Goal: Information Seeking & Learning: Find specific fact

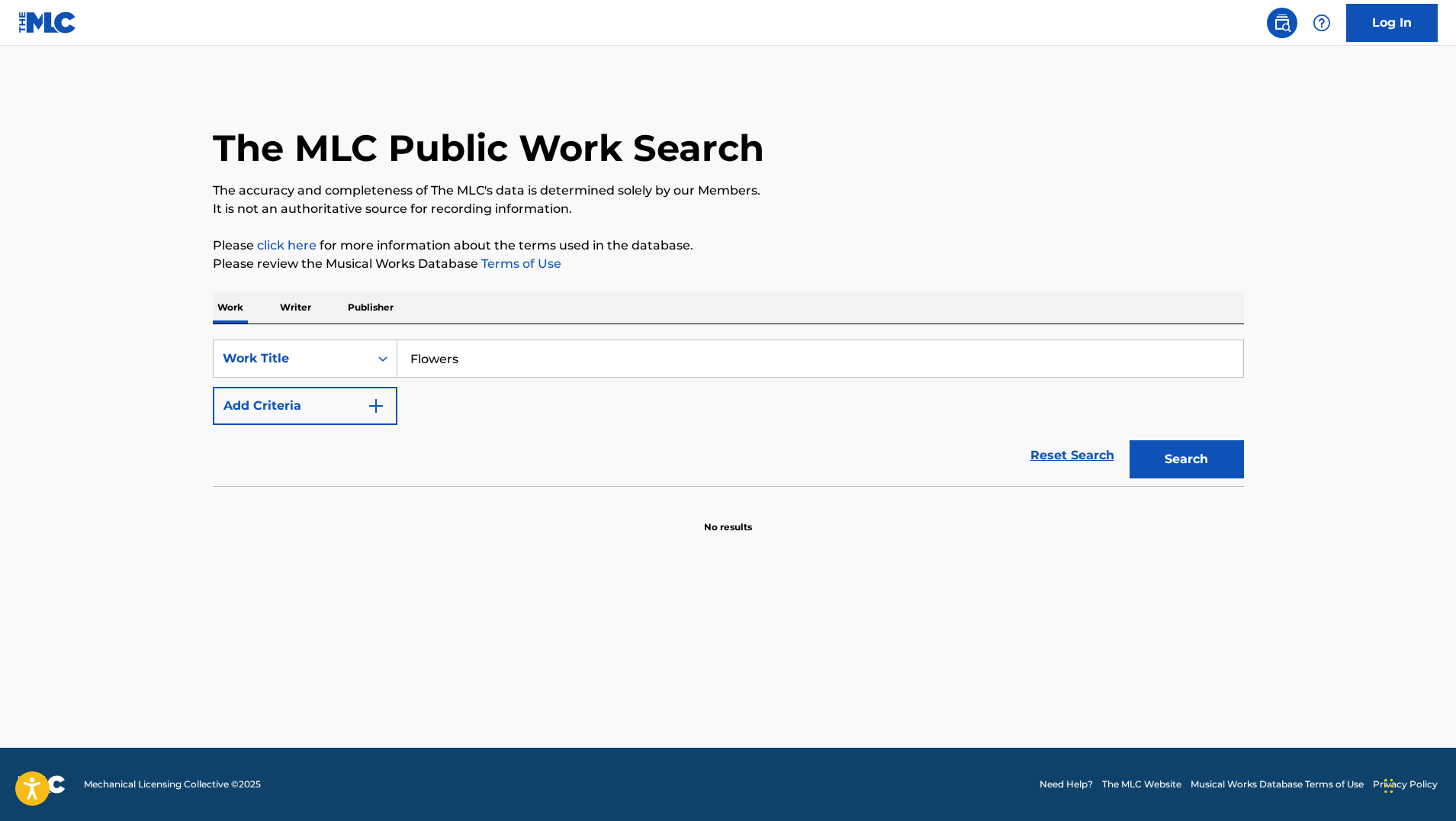
type input "Flowers"
click at [1186, 459] on button "Search" at bounding box center [1186, 459] width 114 height 38
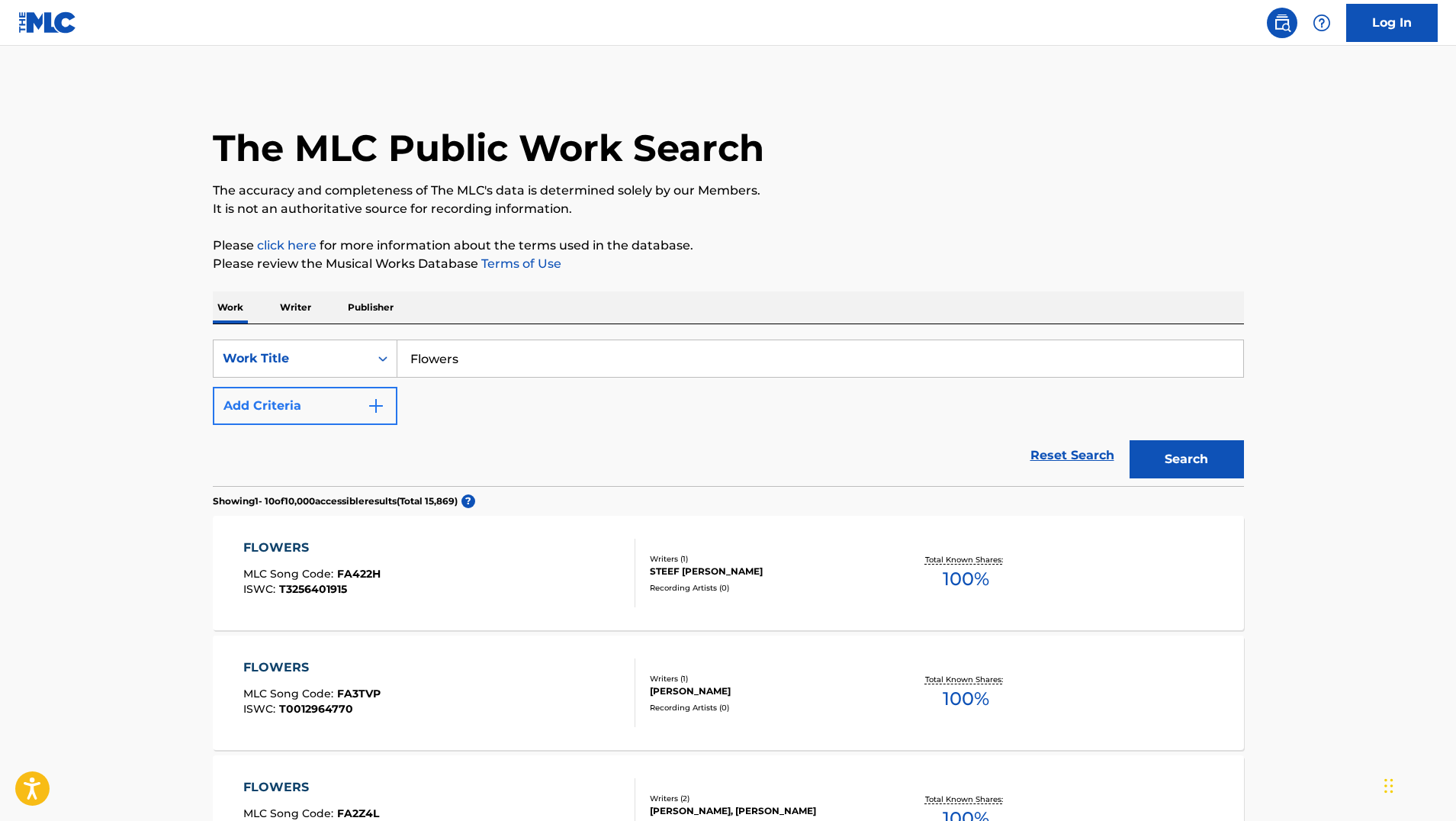
click at [362, 395] on button "Add Criteria" at bounding box center [304, 406] width 184 height 38
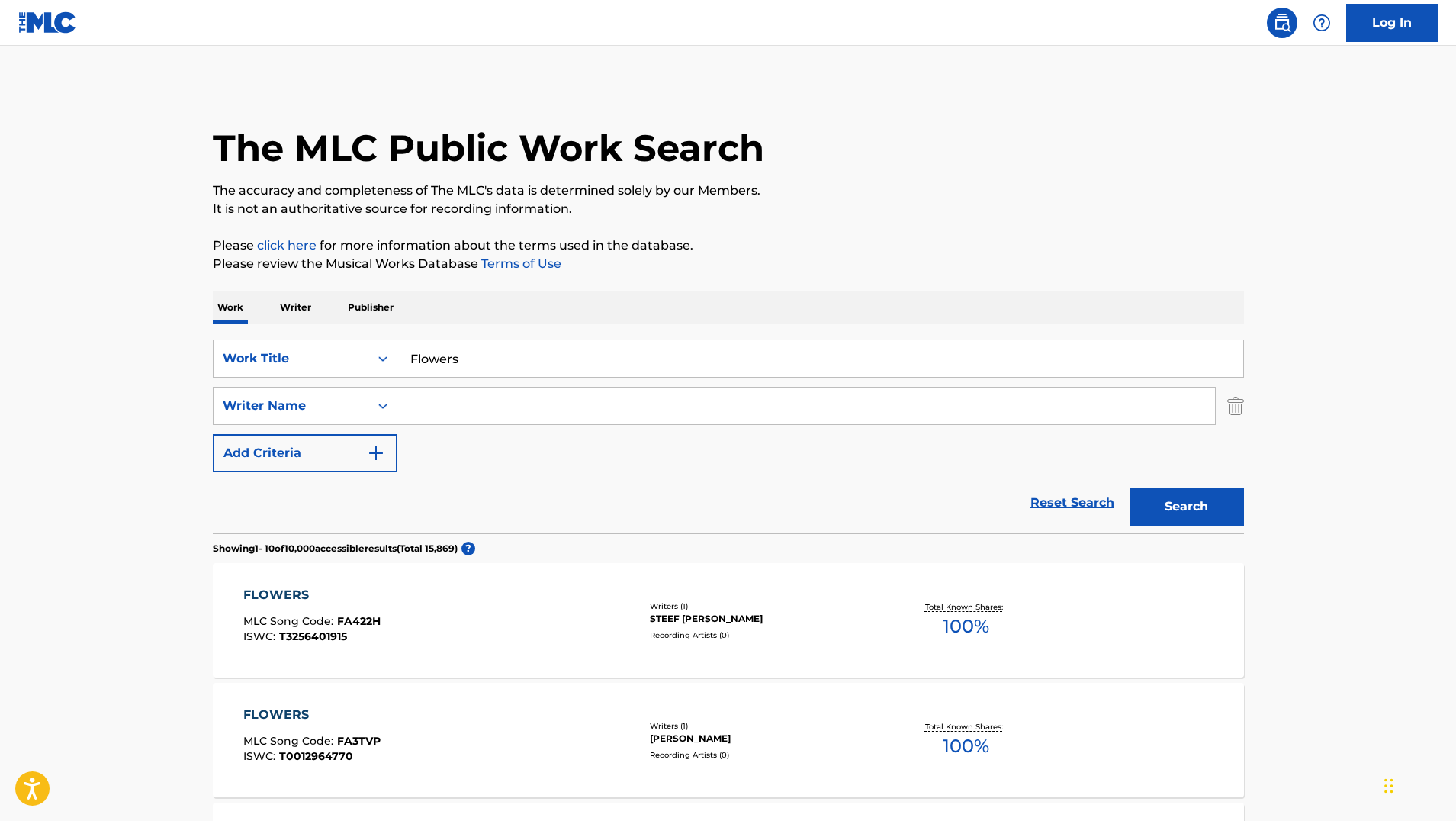
click at [484, 392] on input "Search Form" at bounding box center [806, 406] width 817 height 37
type input "[PERSON_NAME]"
click at [1186, 506] on button "Search" at bounding box center [1186, 507] width 114 height 38
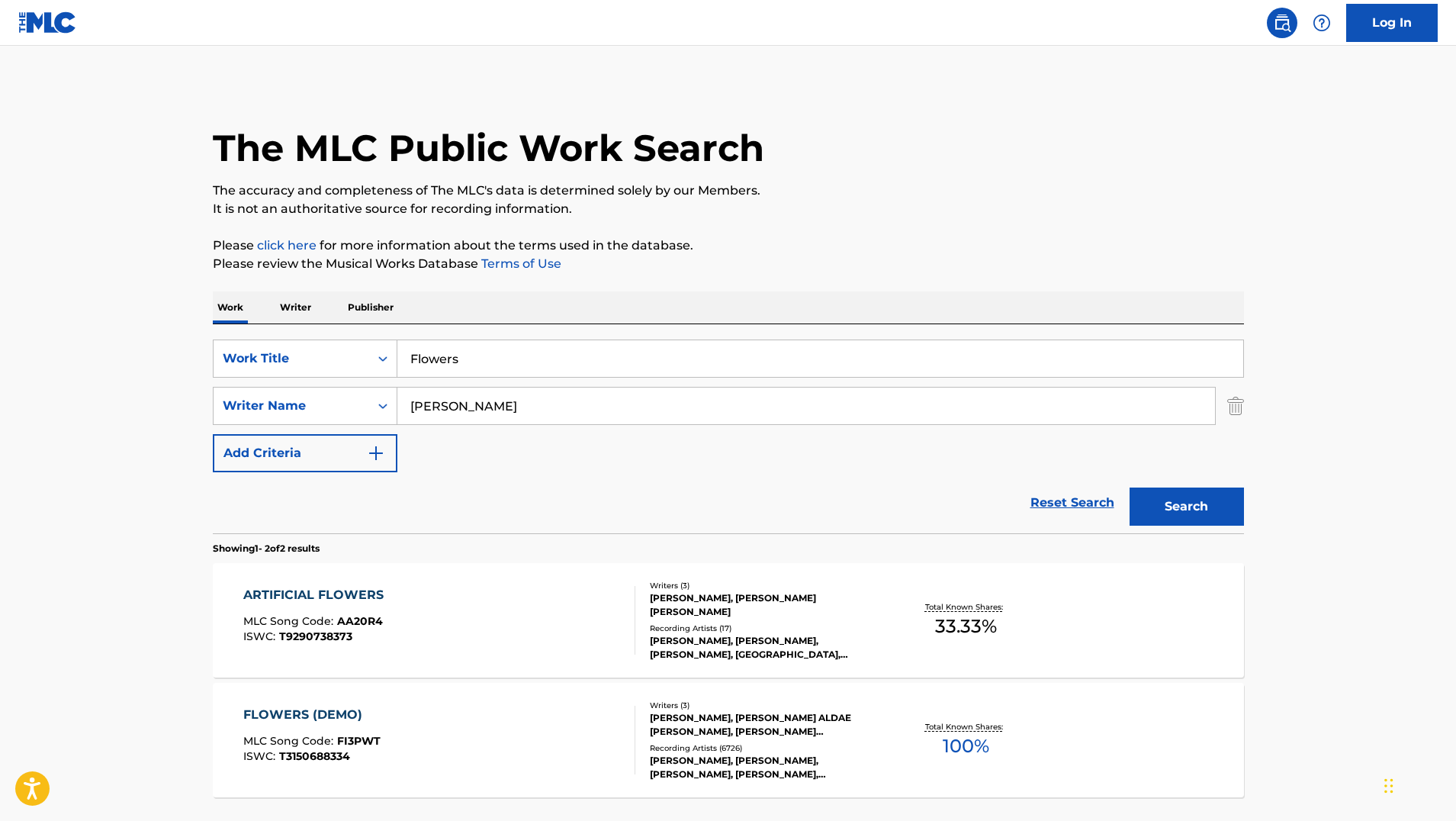
click at [483, 745] on div "FLOWERS (DEMO) MLC Song Code : FI3PWT ISWC : T3150688334" at bounding box center [439, 740] width 392 height 69
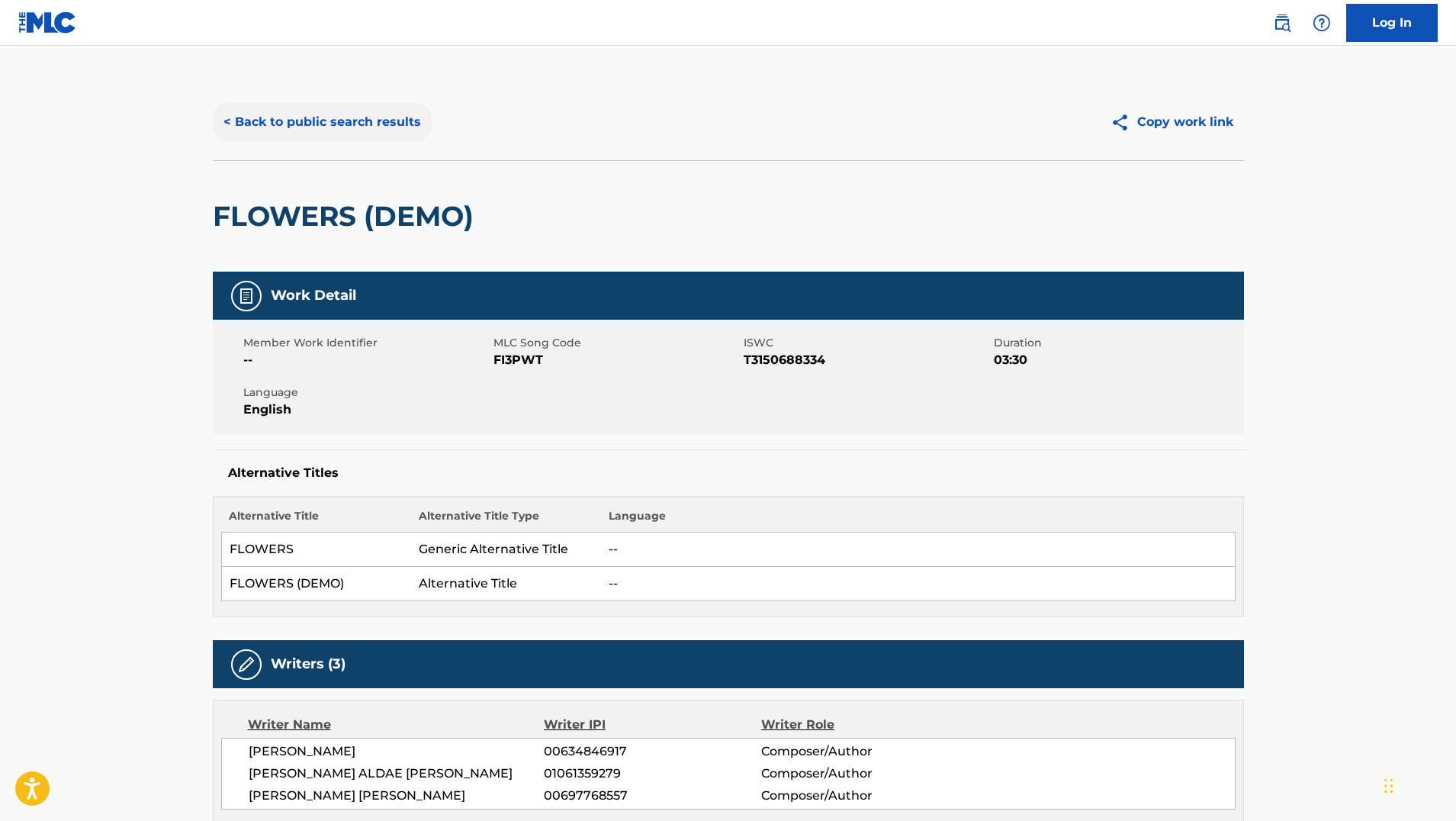
click at [382, 136] on button "< Back to public search results" at bounding box center [322, 122] width 218 height 38
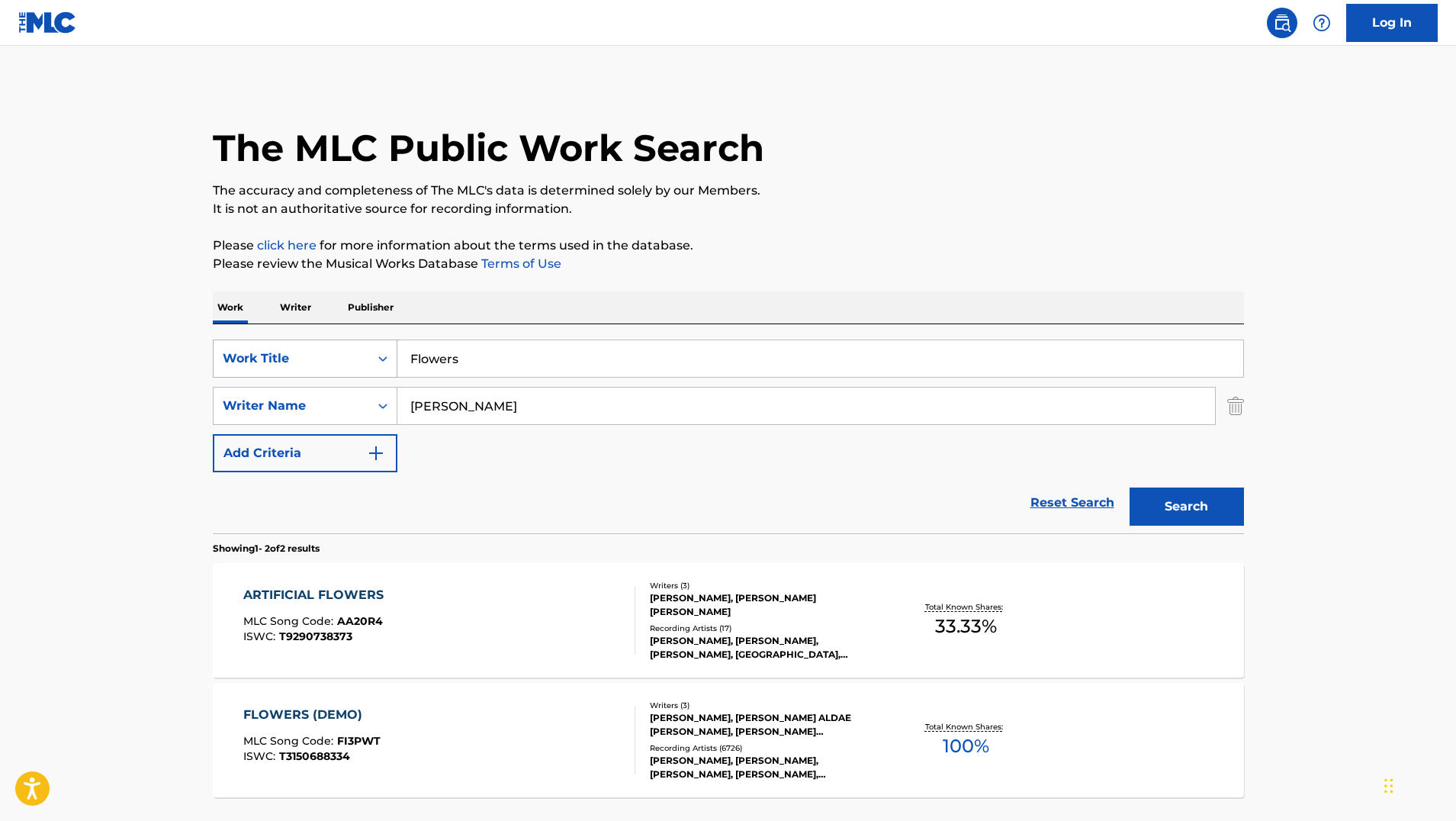
drag, startPoint x: 485, startPoint y: 369, endPoint x: 278, endPoint y: 369, distance: 207.0
click at [278, 369] on div "SearchWithCriteria9a53bad6-7068-4137-99dc-93f8b06a8401 Work Title Flowers" at bounding box center [728, 358] width 1031 height 38
type input "F"
type input "w"
type input "When I Was A Man"
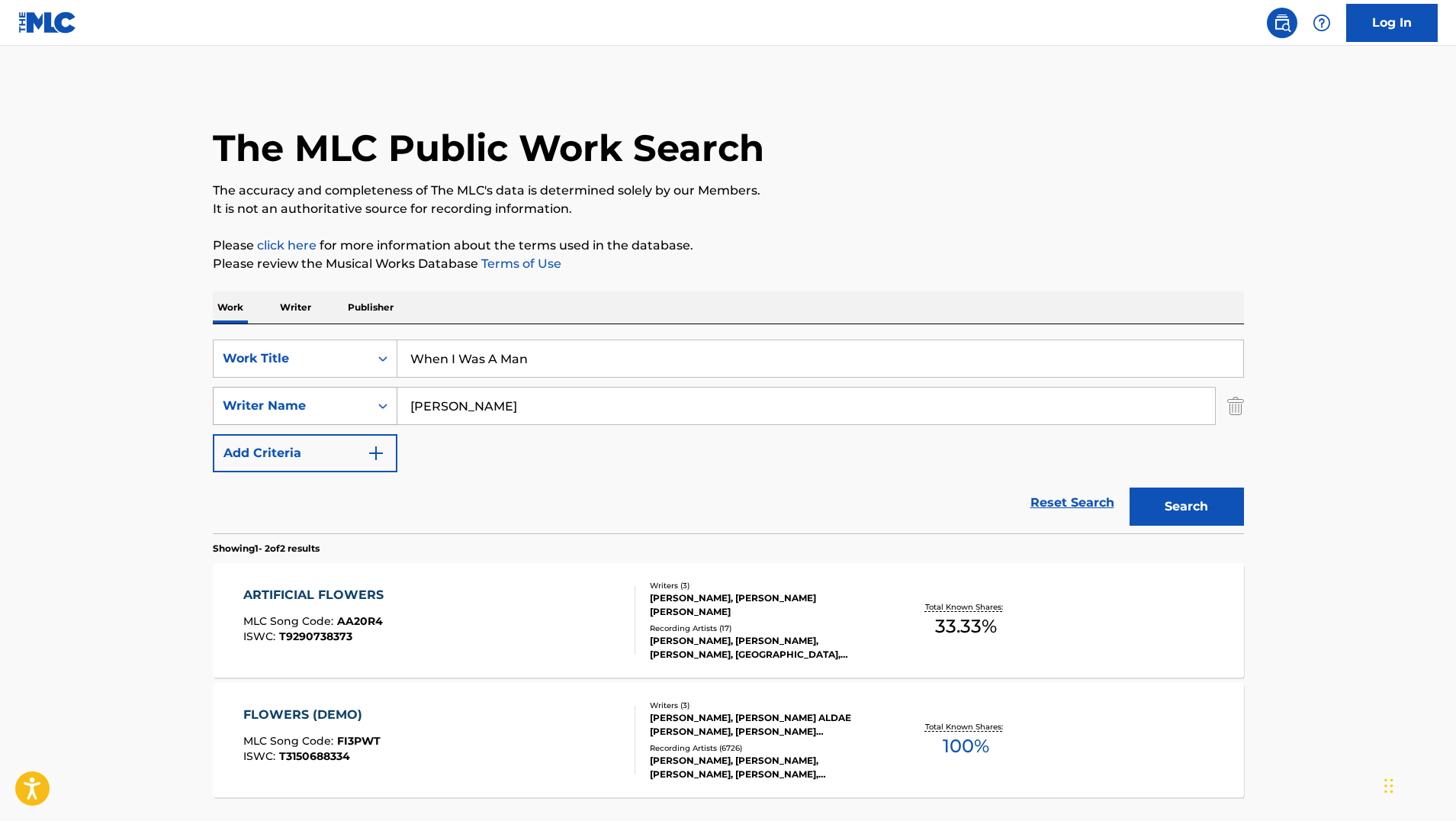
drag, startPoint x: 446, startPoint y: 415, endPoint x: 336, endPoint y: 409, distance: 110.2
click at [336, 409] on div "SearchWithCriteriaec16f1b4-5f66-4ebe-8f36-3c93b70b8839 Writer Name Miley" at bounding box center [728, 406] width 1031 height 38
click at [1186, 506] on button "Search" at bounding box center [1186, 507] width 114 height 38
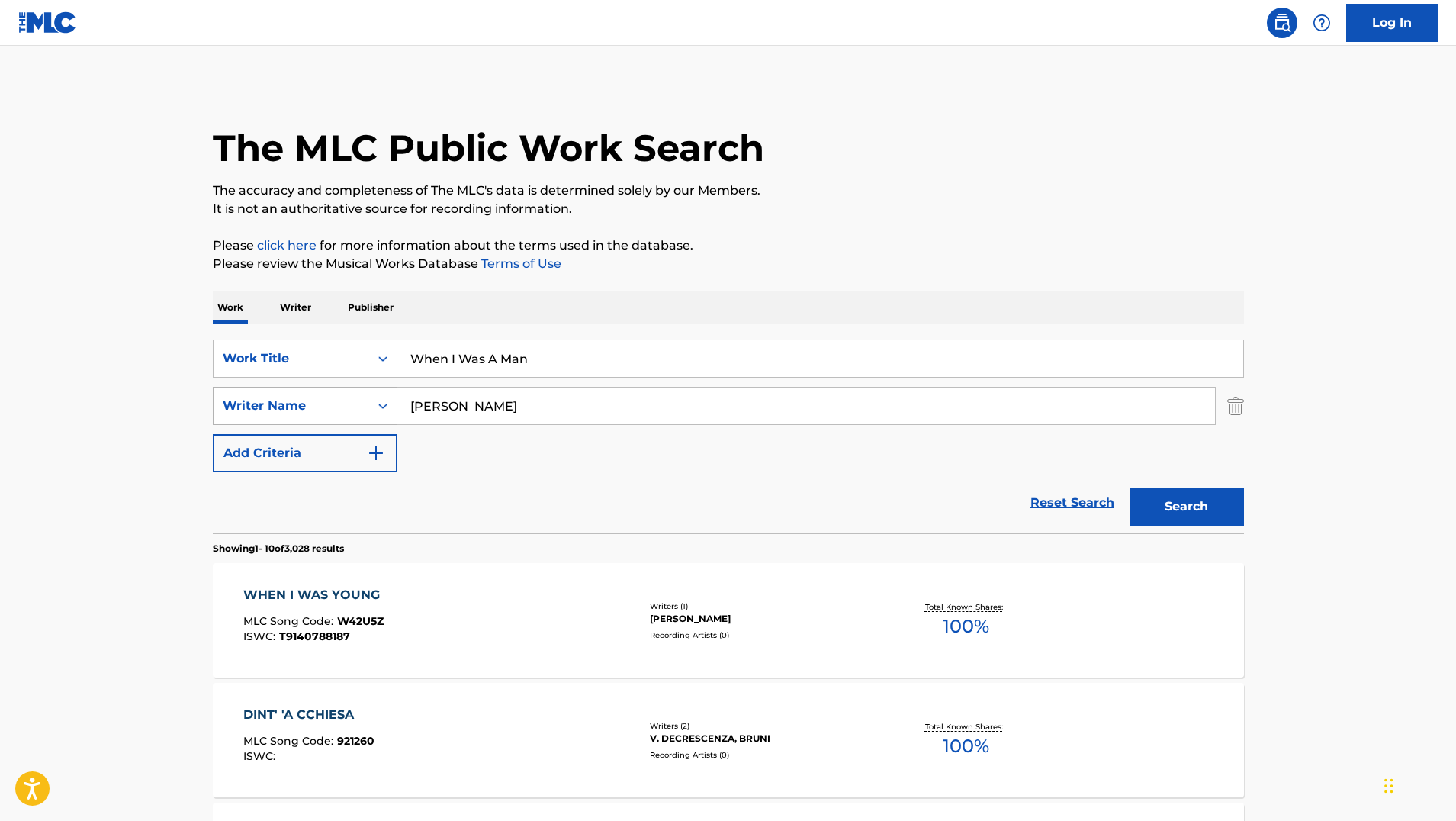
type input "[PERSON_NAME]"
click at [1186, 506] on button "Search" at bounding box center [1186, 507] width 114 height 38
click at [416, 644] on div "WHEN I WAS YOUNG MLC Song Code : W51C79 ISWC :" at bounding box center [439, 620] width 392 height 69
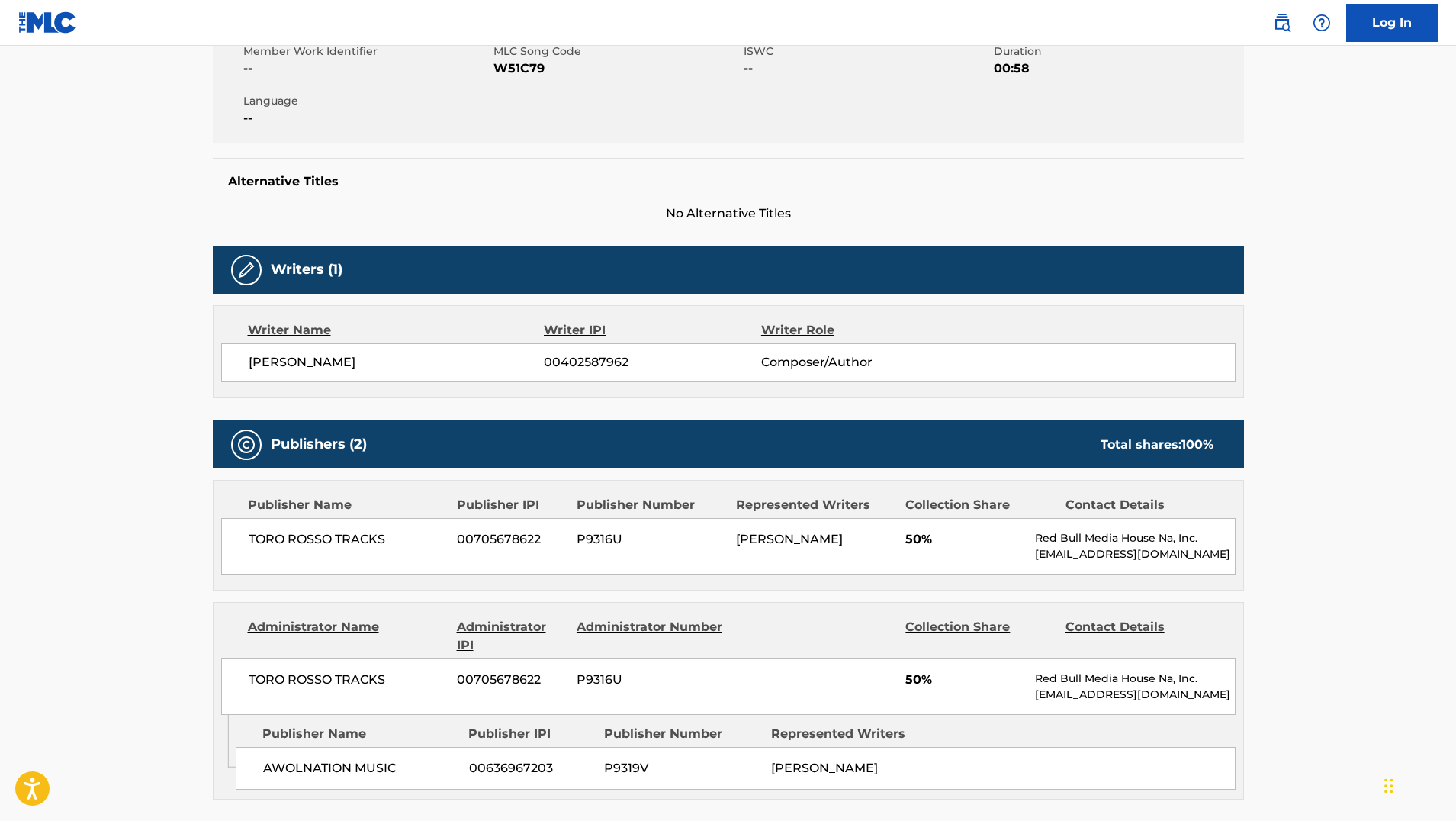
scroll to position [283, 0]
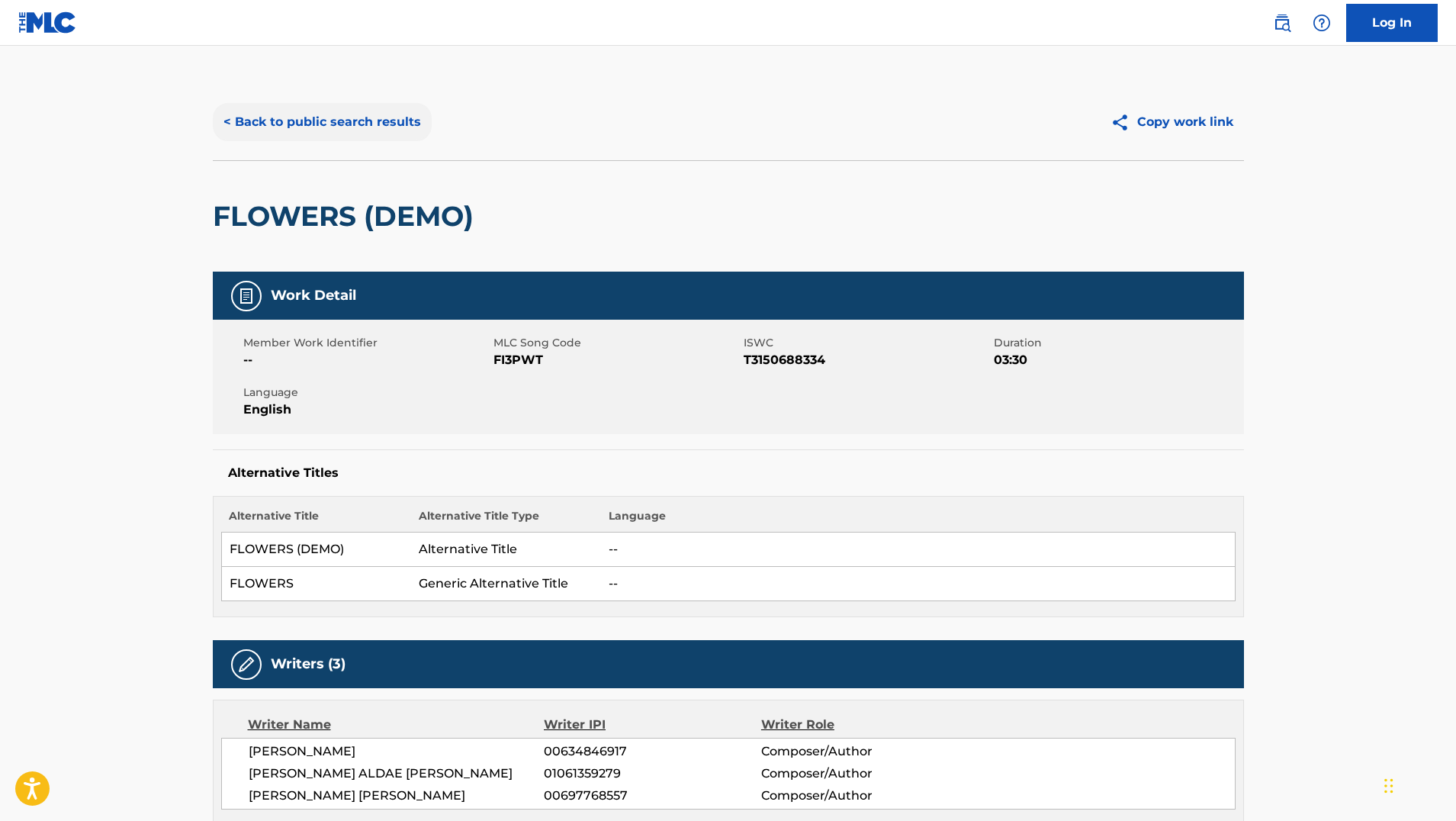
click at [306, 115] on button "< Back to public search results" at bounding box center [322, 122] width 218 height 38
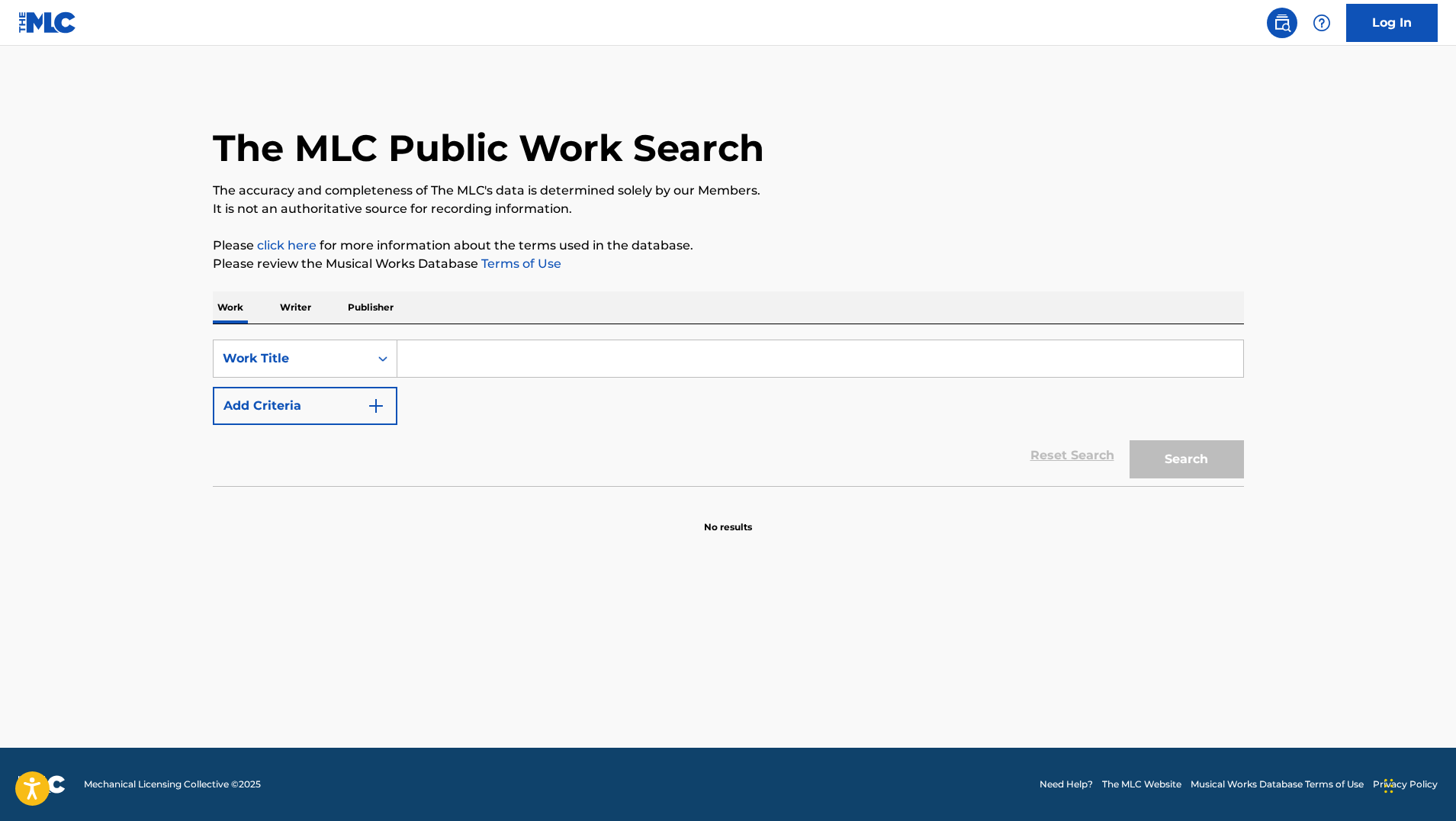
click at [471, 355] on input "Search Form" at bounding box center [821, 358] width 846 height 37
type input "When I Was Your Man"
click at [1186, 459] on button "Search" at bounding box center [1186, 459] width 114 height 38
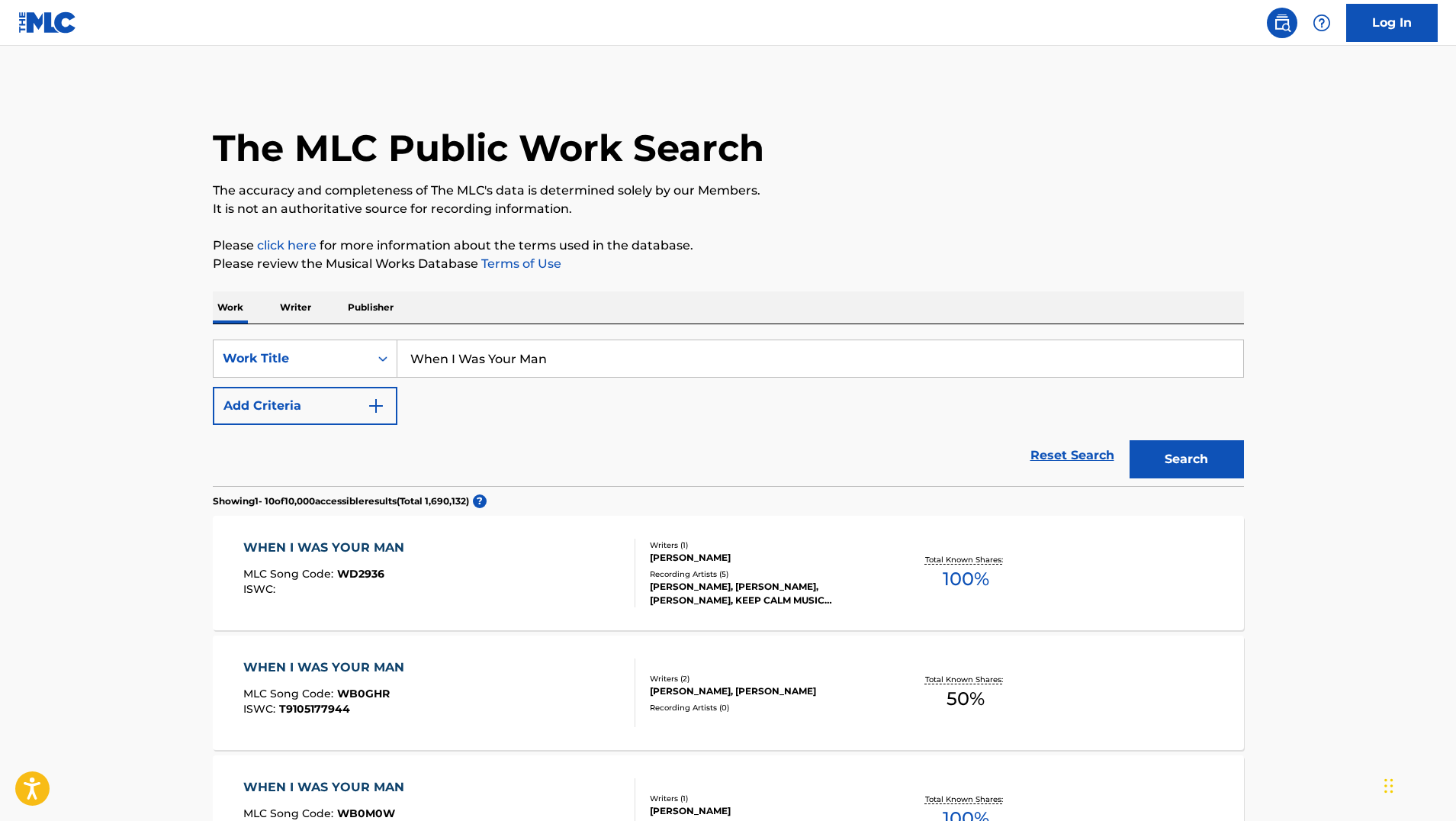
click at [510, 572] on div "WHEN I WAS YOUR MAN MLC Song Code : WD2936 ISWC :" at bounding box center [439, 573] width 392 height 69
click at [373, 410] on img "Search Form" at bounding box center [376, 406] width 18 height 18
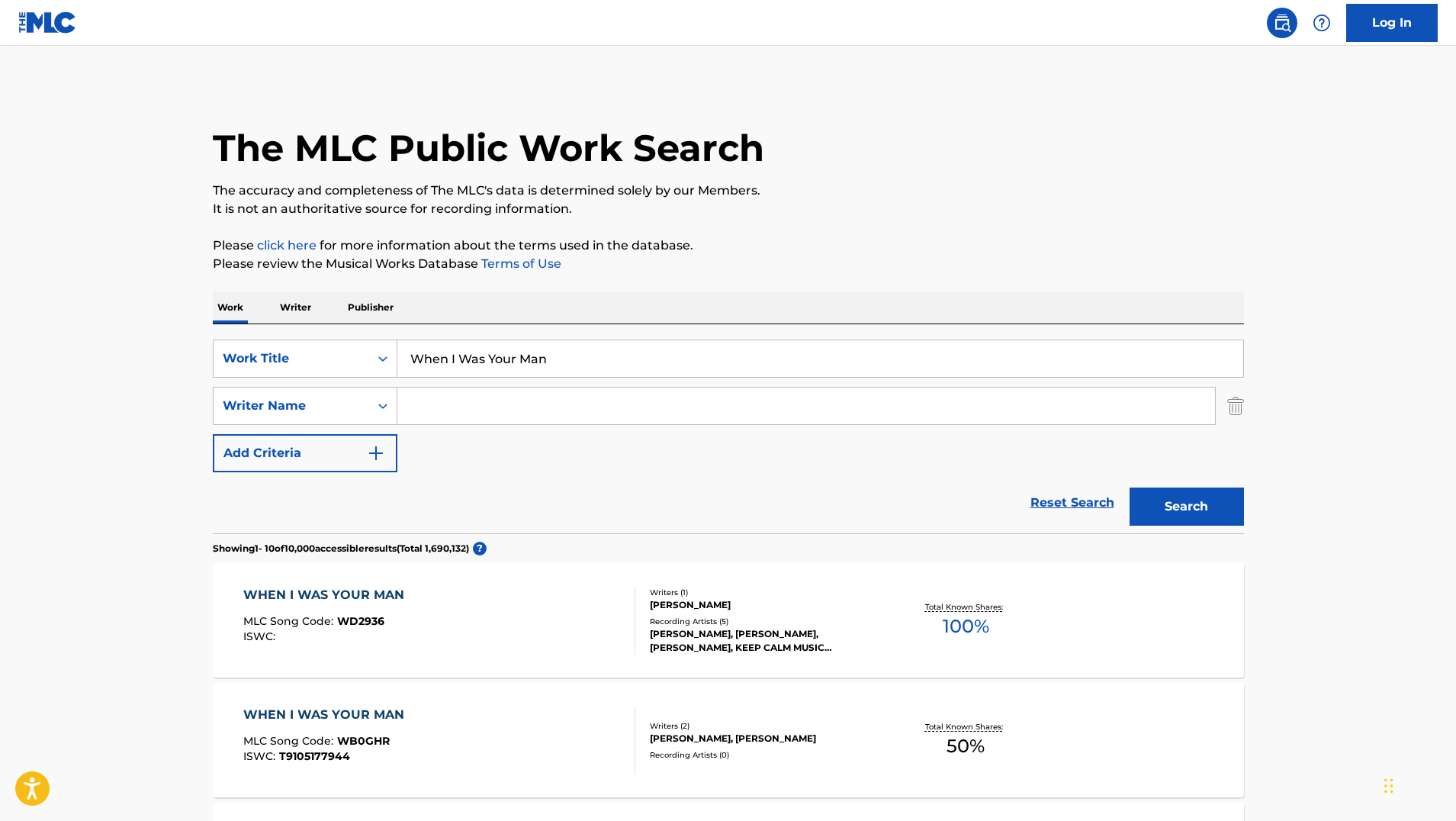
click at [516, 407] on input "Search Form" at bounding box center [806, 406] width 817 height 37
click at [1186, 506] on button "Search" at bounding box center [1186, 507] width 114 height 38
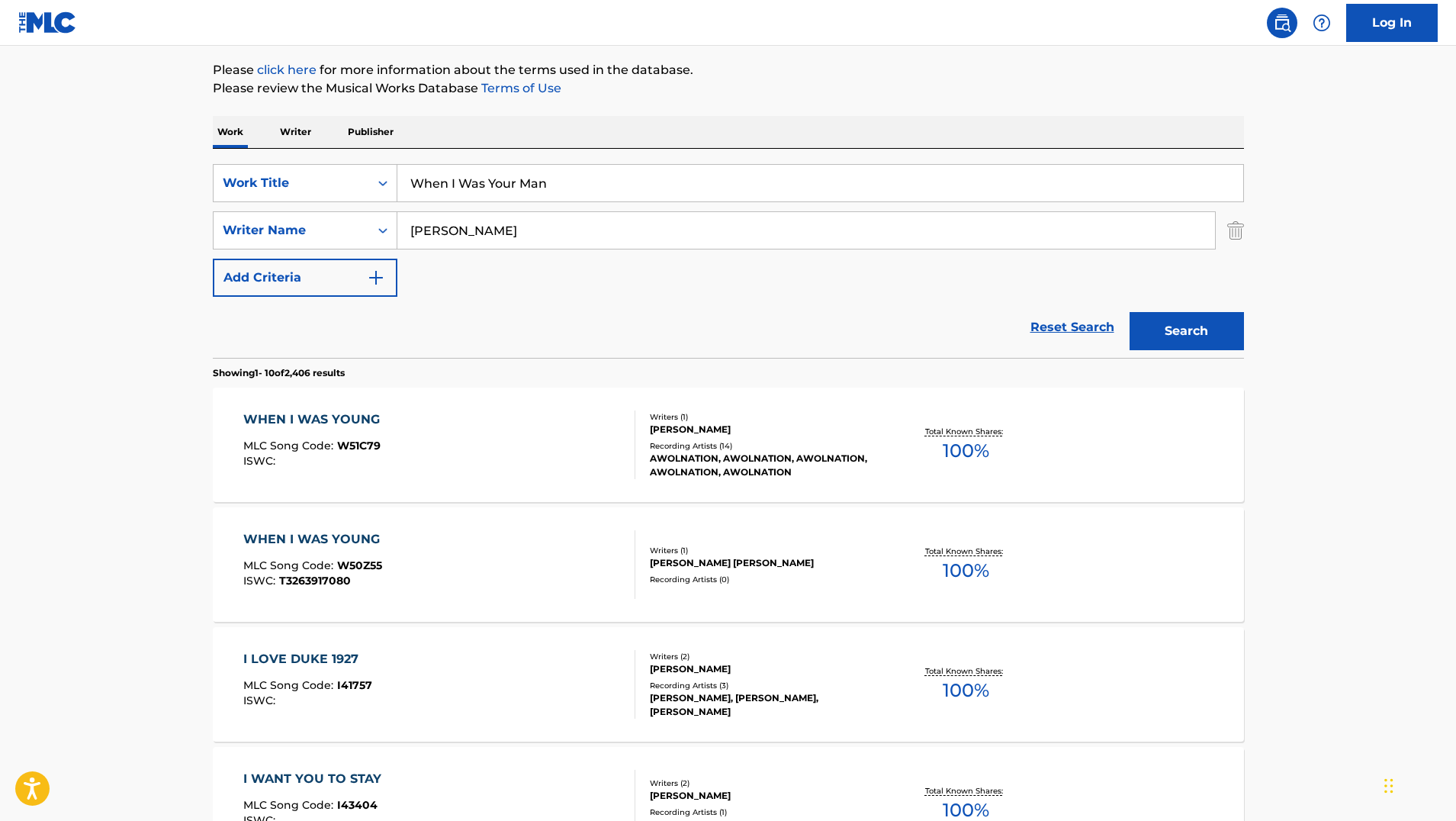
scroll to position [177, 0]
click at [1186, 330] on button "Search" at bounding box center [1186, 330] width 114 height 38
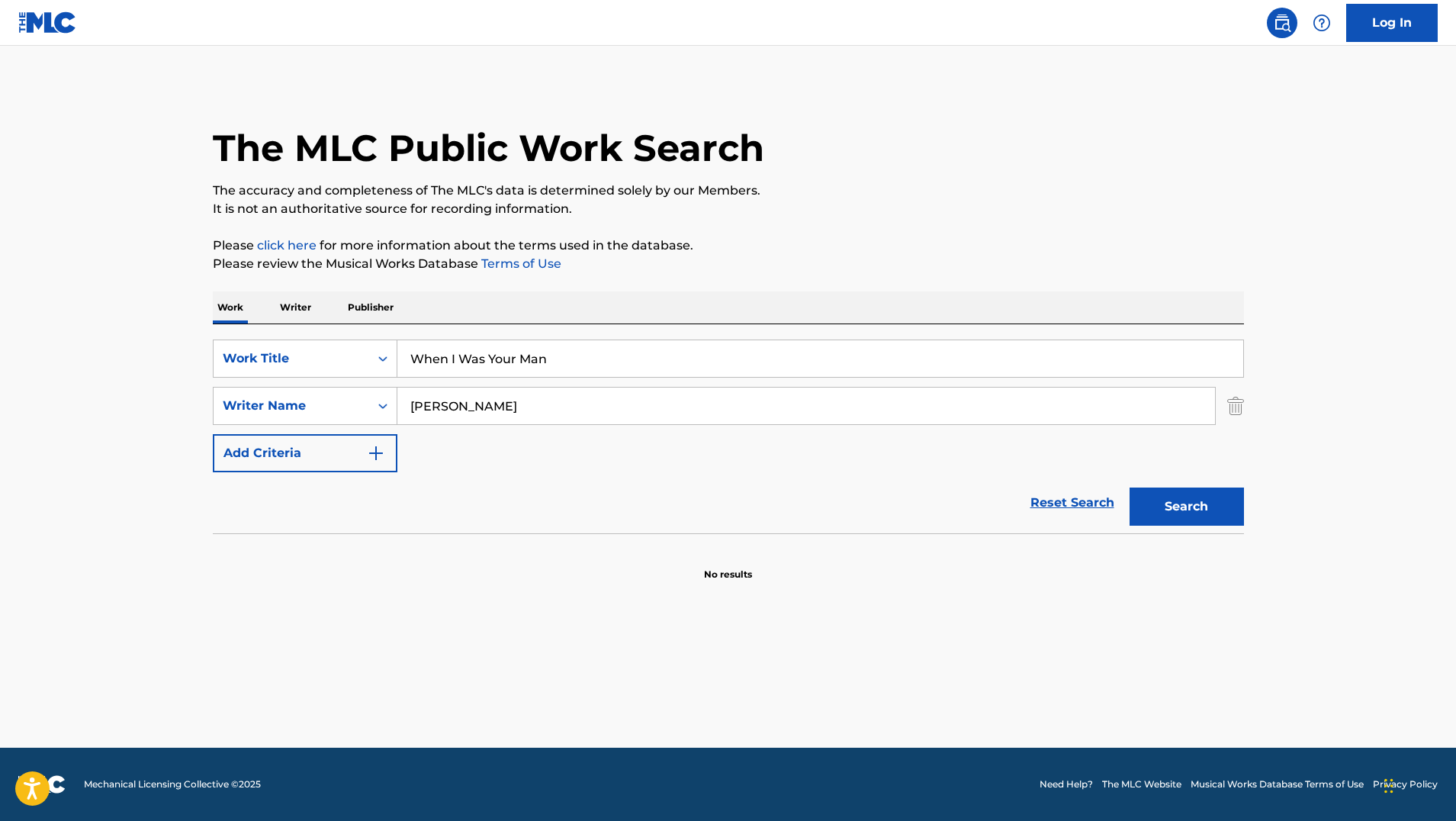
click at [1186, 506] on button "Search" at bounding box center [1186, 507] width 114 height 38
click at [495, 401] on input "[PERSON_NAME]" at bounding box center [806, 406] width 817 height 37
drag, startPoint x: 454, startPoint y: 406, endPoint x: 392, endPoint y: 395, distance: 63.0
click at [403, 402] on input "[PERSON_NAME]" at bounding box center [806, 406] width 817 height 37
type input "Mars"
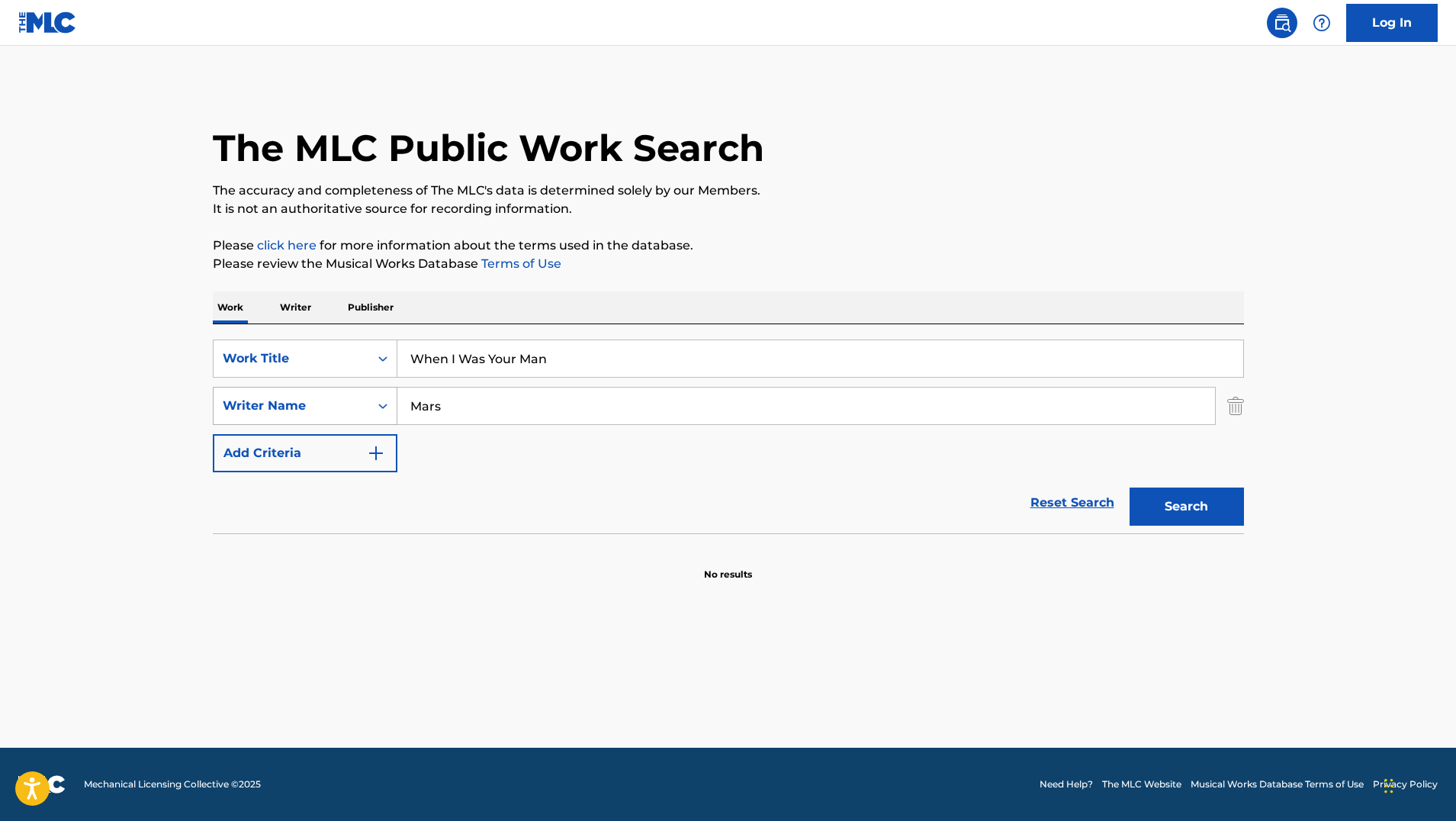
click at [1186, 506] on button "Search" at bounding box center [1186, 507] width 114 height 38
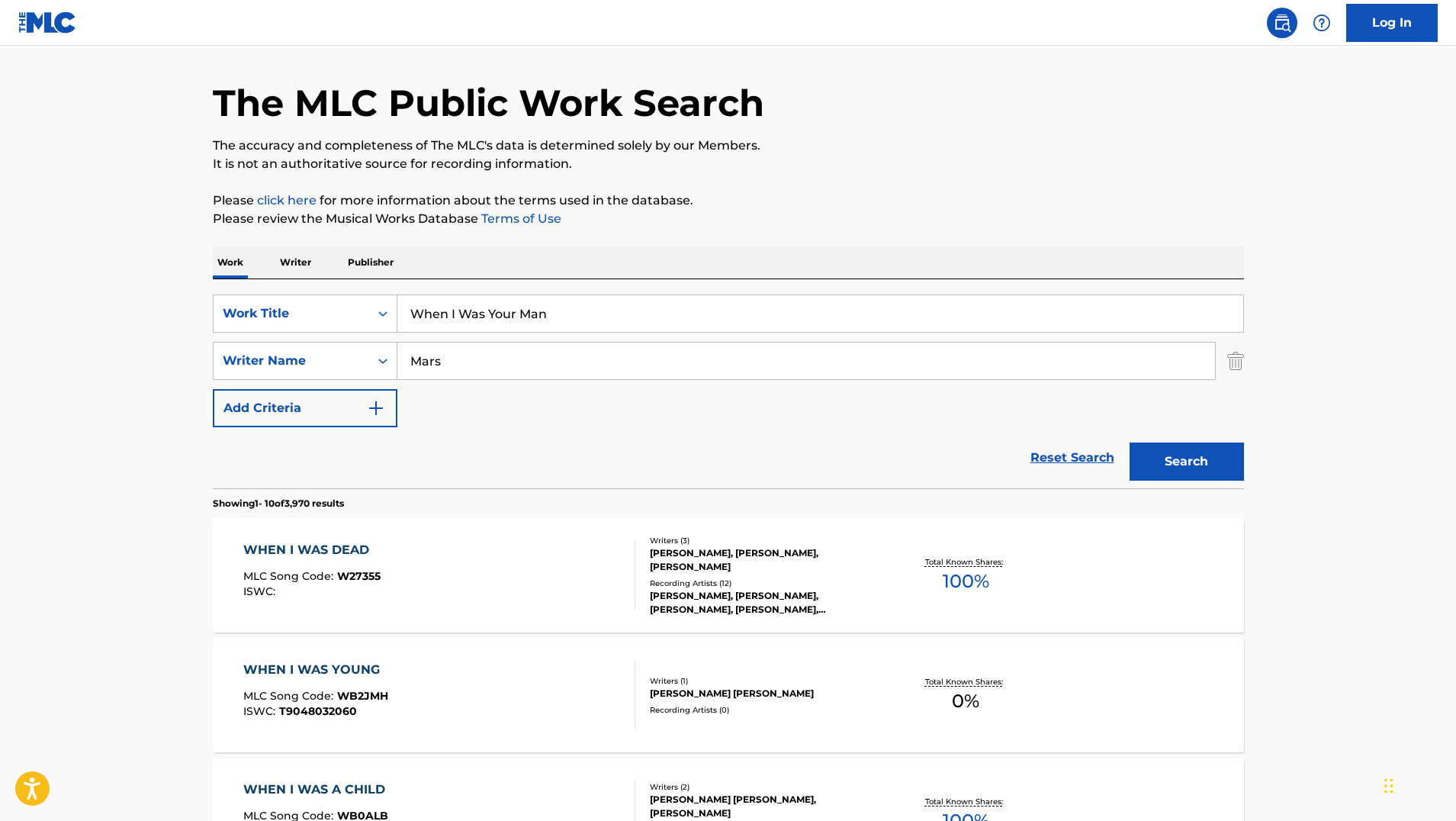
scroll to position [82, 0]
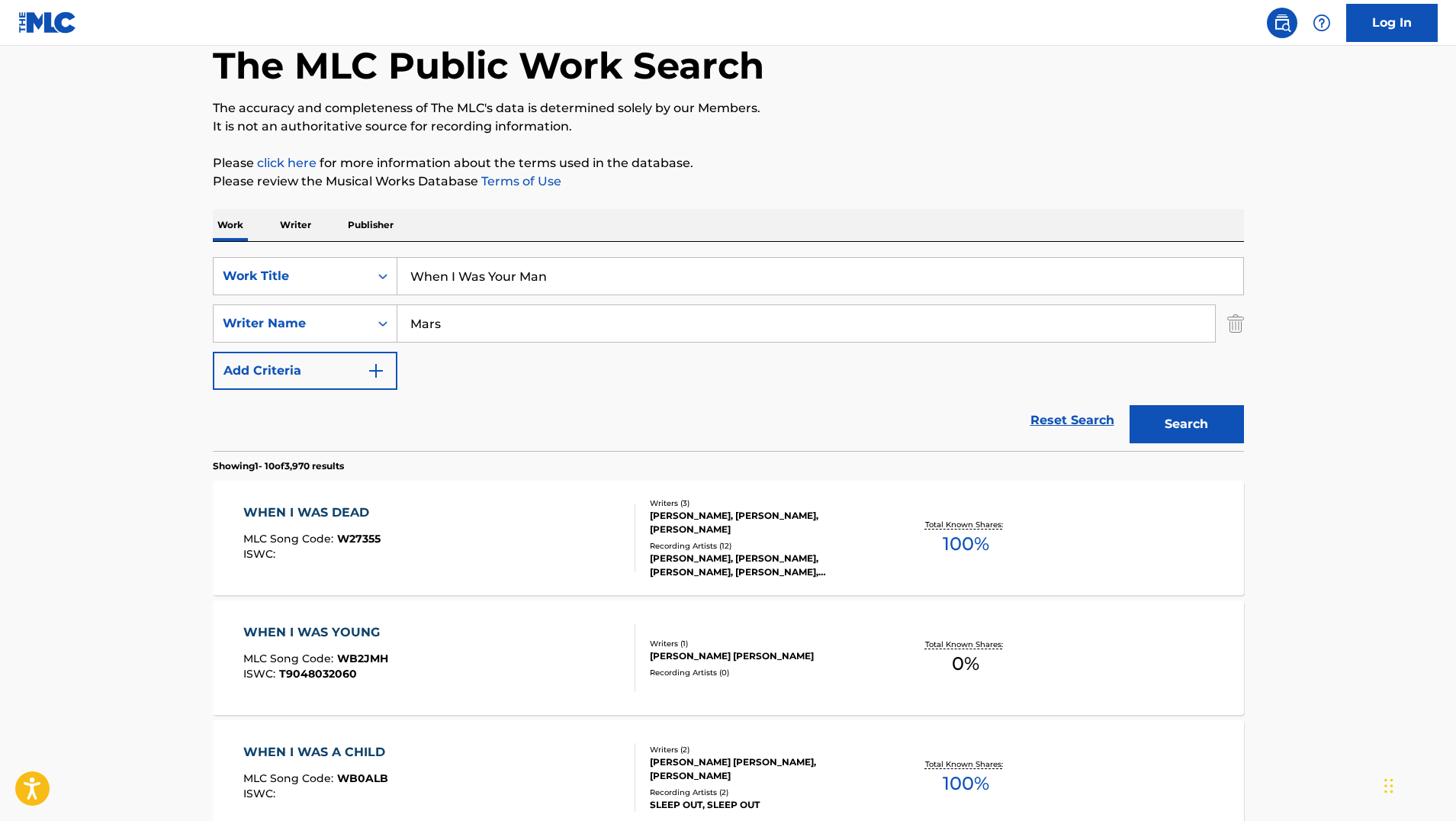
drag, startPoint x: 459, startPoint y: 338, endPoint x: 404, endPoint y: 310, distance: 61.7
click at [405, 316] on input "Mars" at bounding box center [806, 324] width 817 height 37
click at [1186, 424] on button "Search" at bounding box center [1186, 424] width 114 height 38
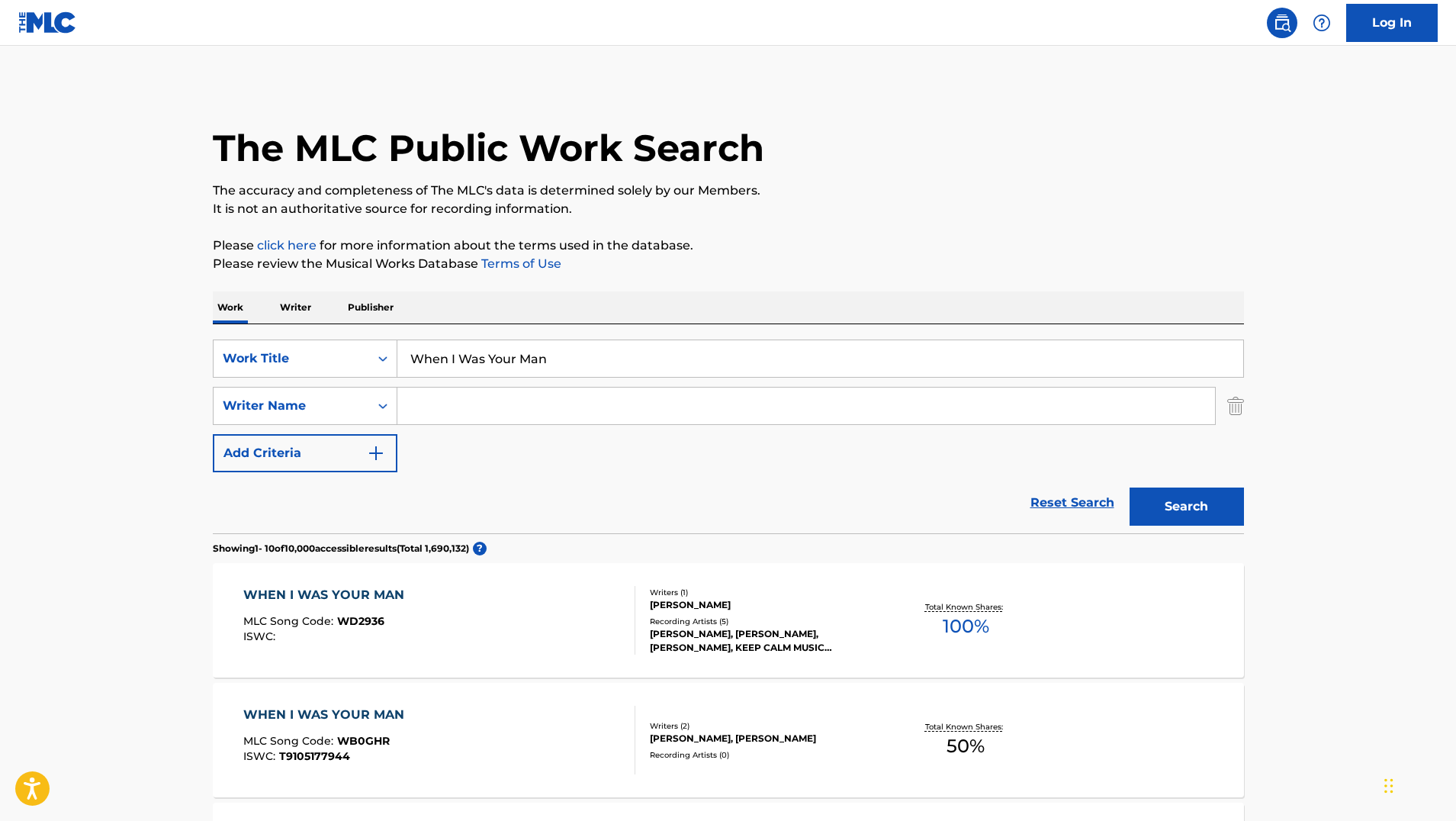
scroll to position [0, 0]
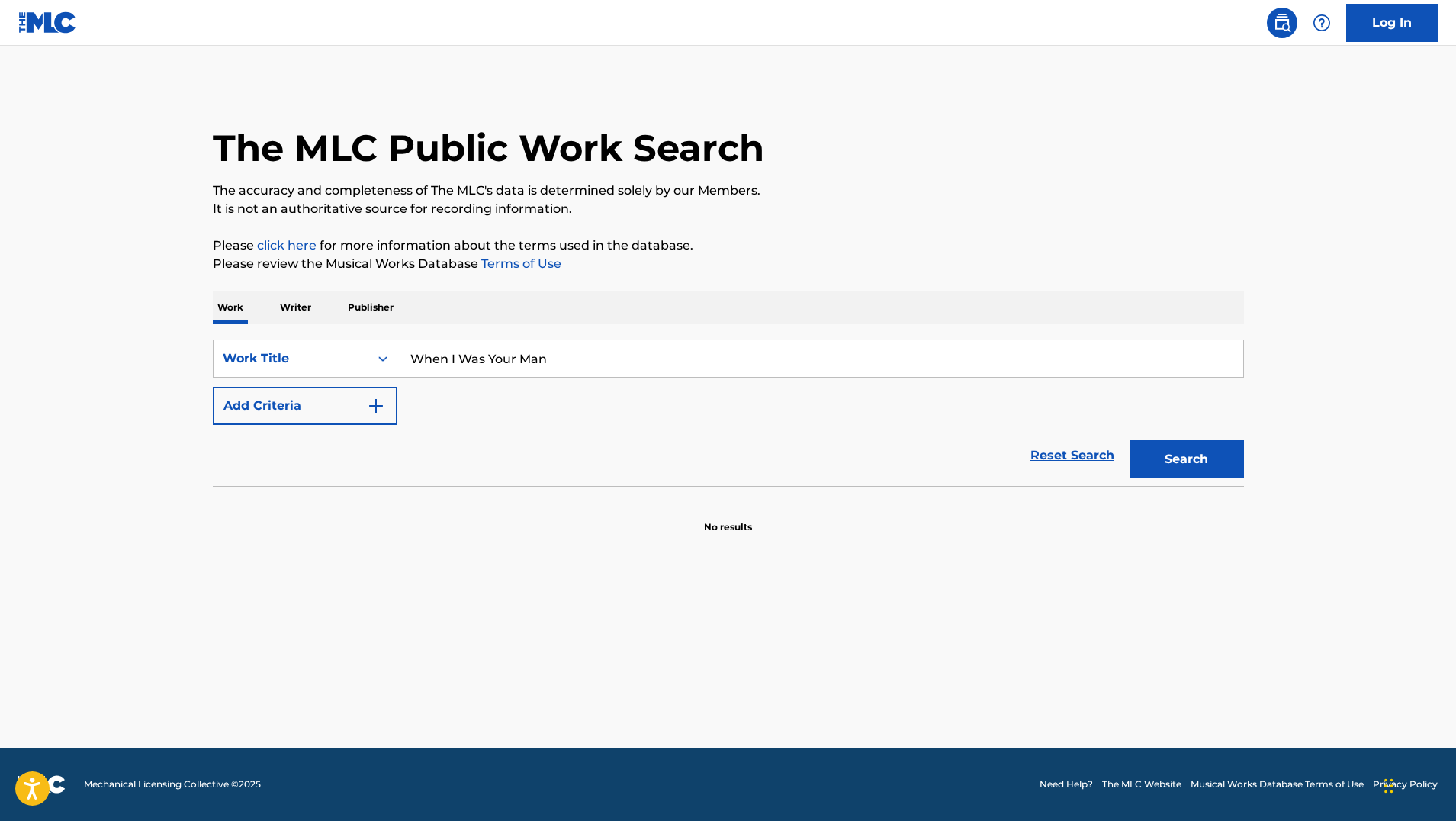
type input "When I Was Your Man"
click at [1186, 459] on button "Search" at bounding box center [1186, 459] width 114 height 38
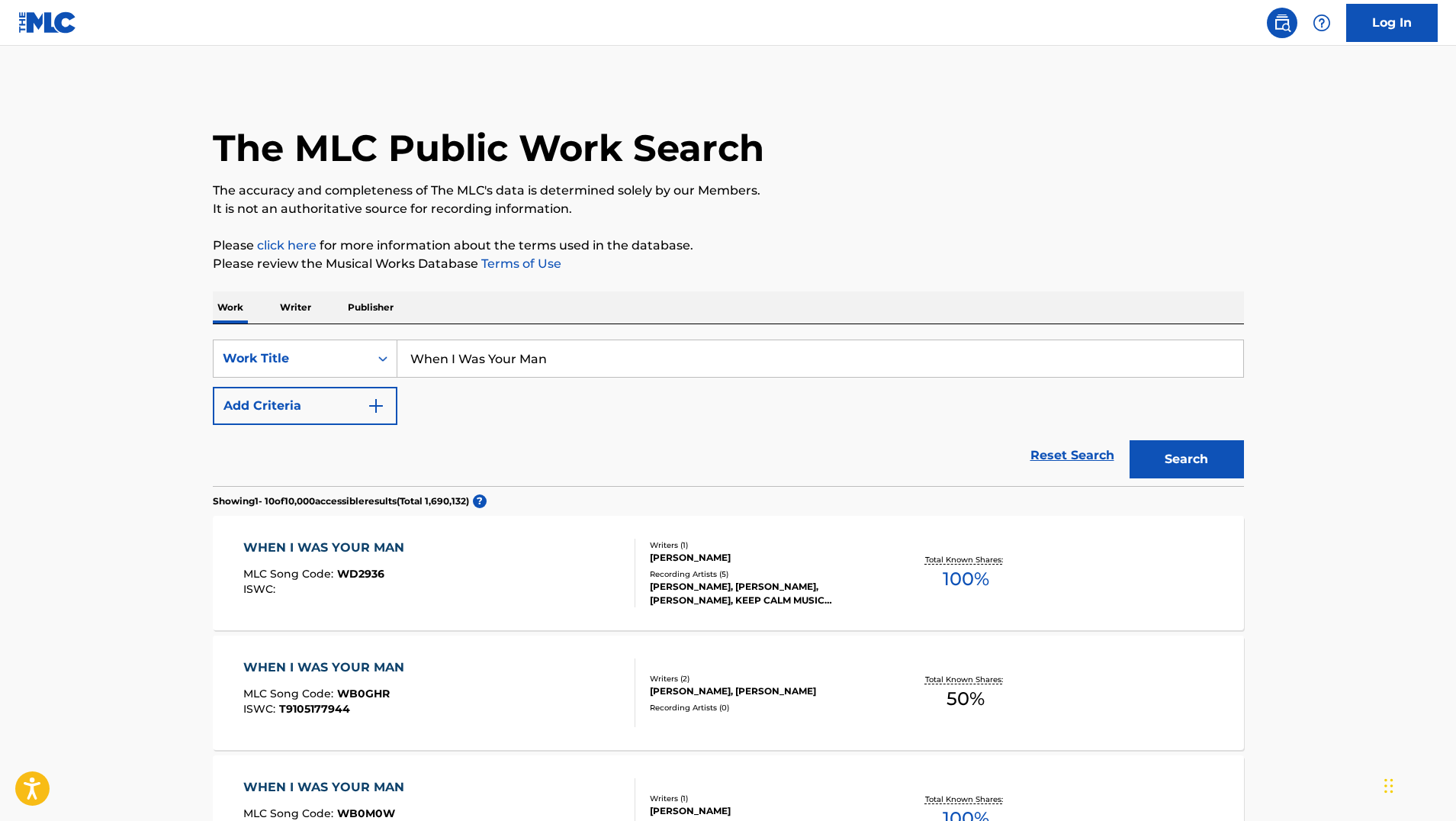
click at [558, 553] on div "WHEN I WAS YOUR MAN MLC Song Code : WD2936 ISWC :" at bounding box center [439, 573] width 392 height 69
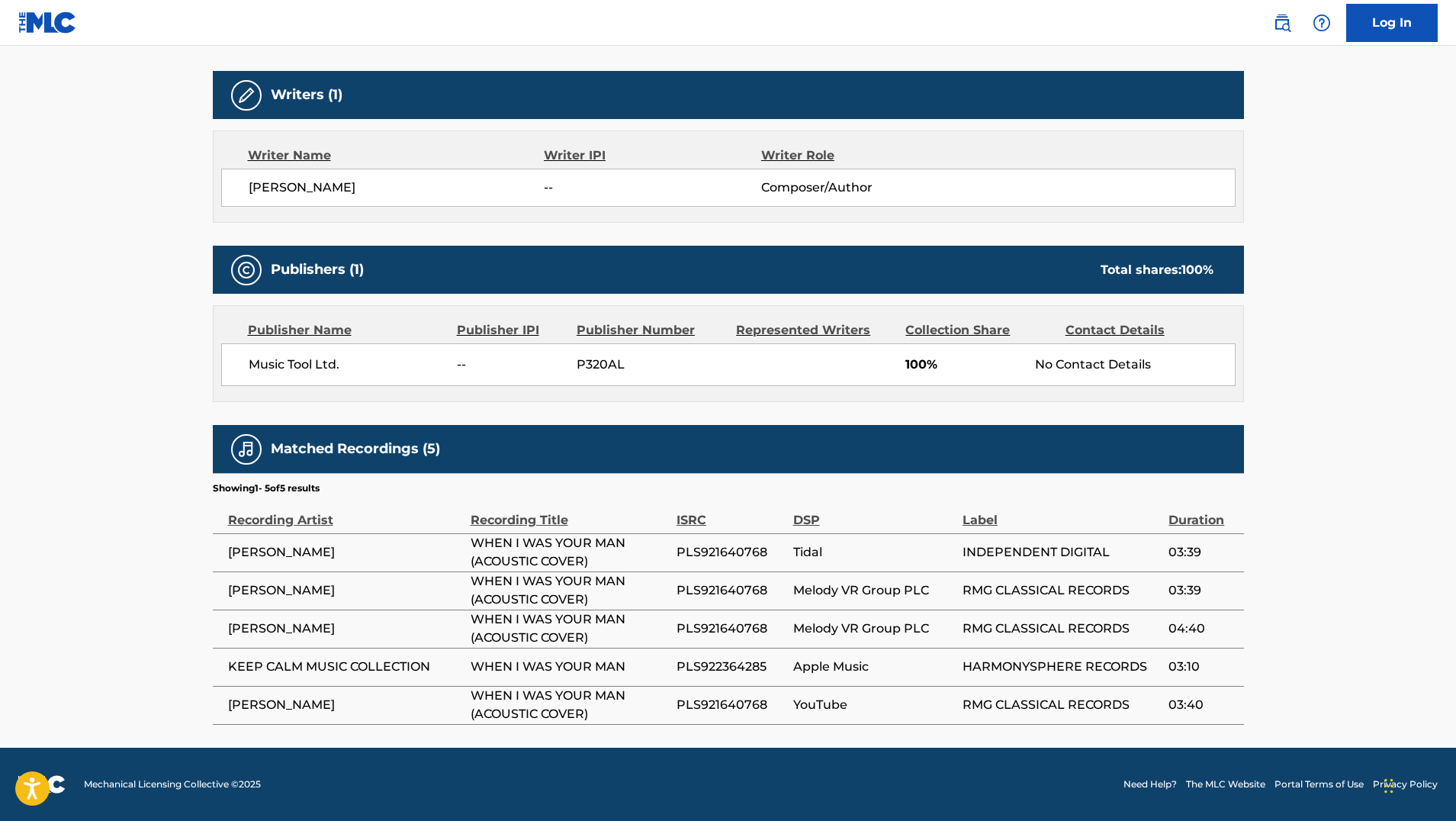
scroll to position [465, 0]
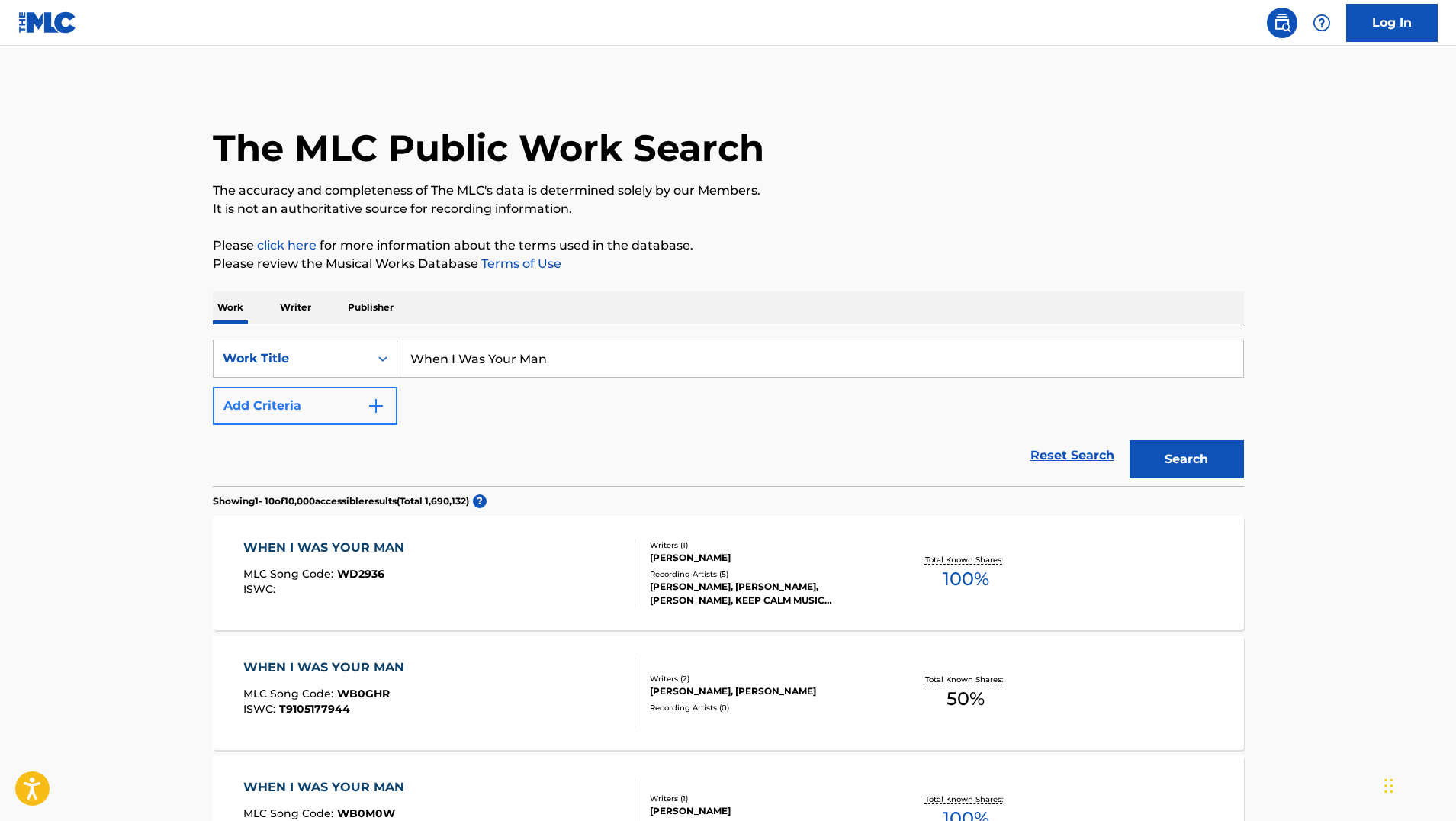
click at [363, 404] on button "Add Criteria" at bounding box center [304, 406] width 184 height 38
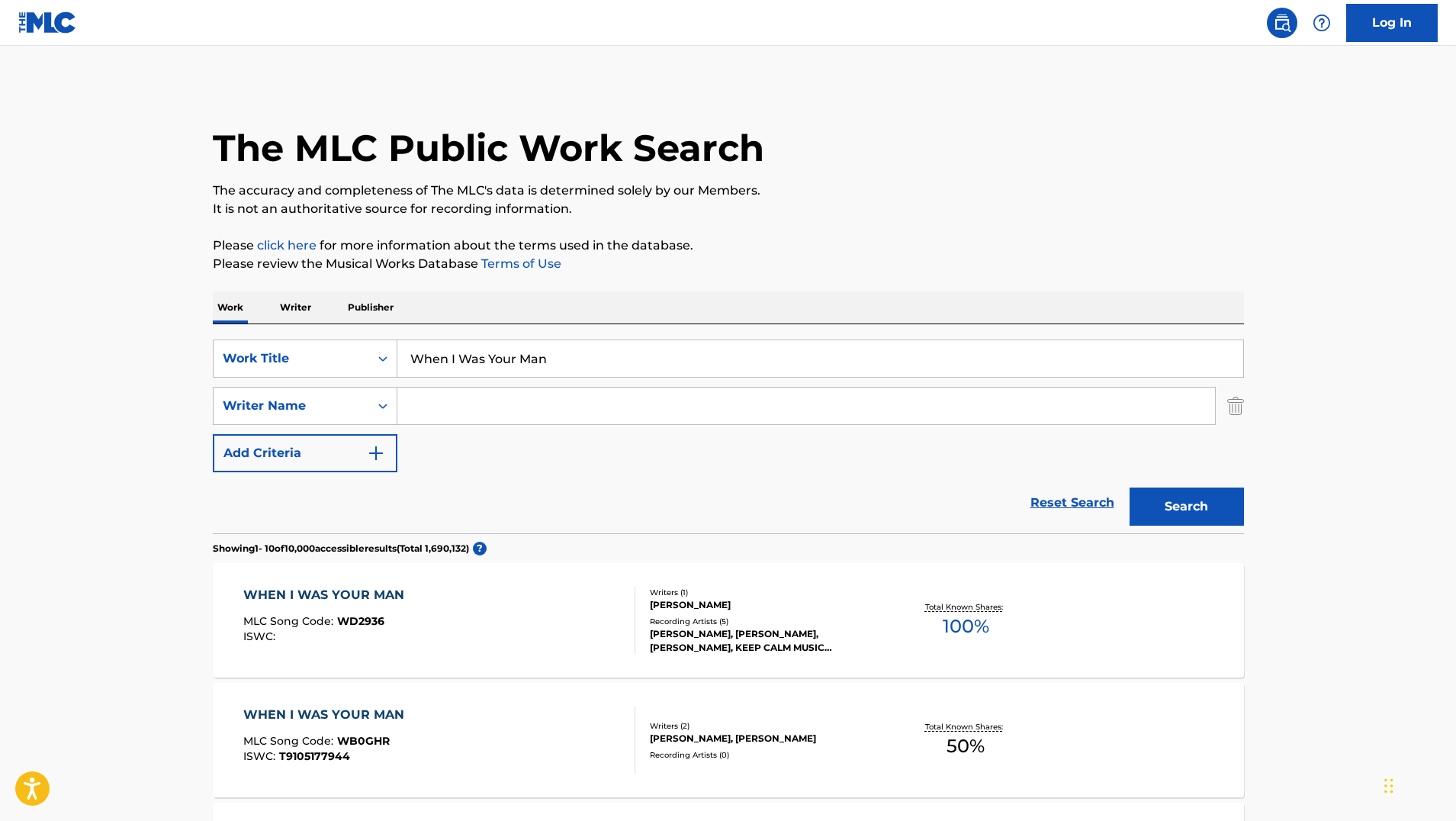
click at [448, 410] on input "Search Form" at bounding box center [806, 406] width 817 height 37
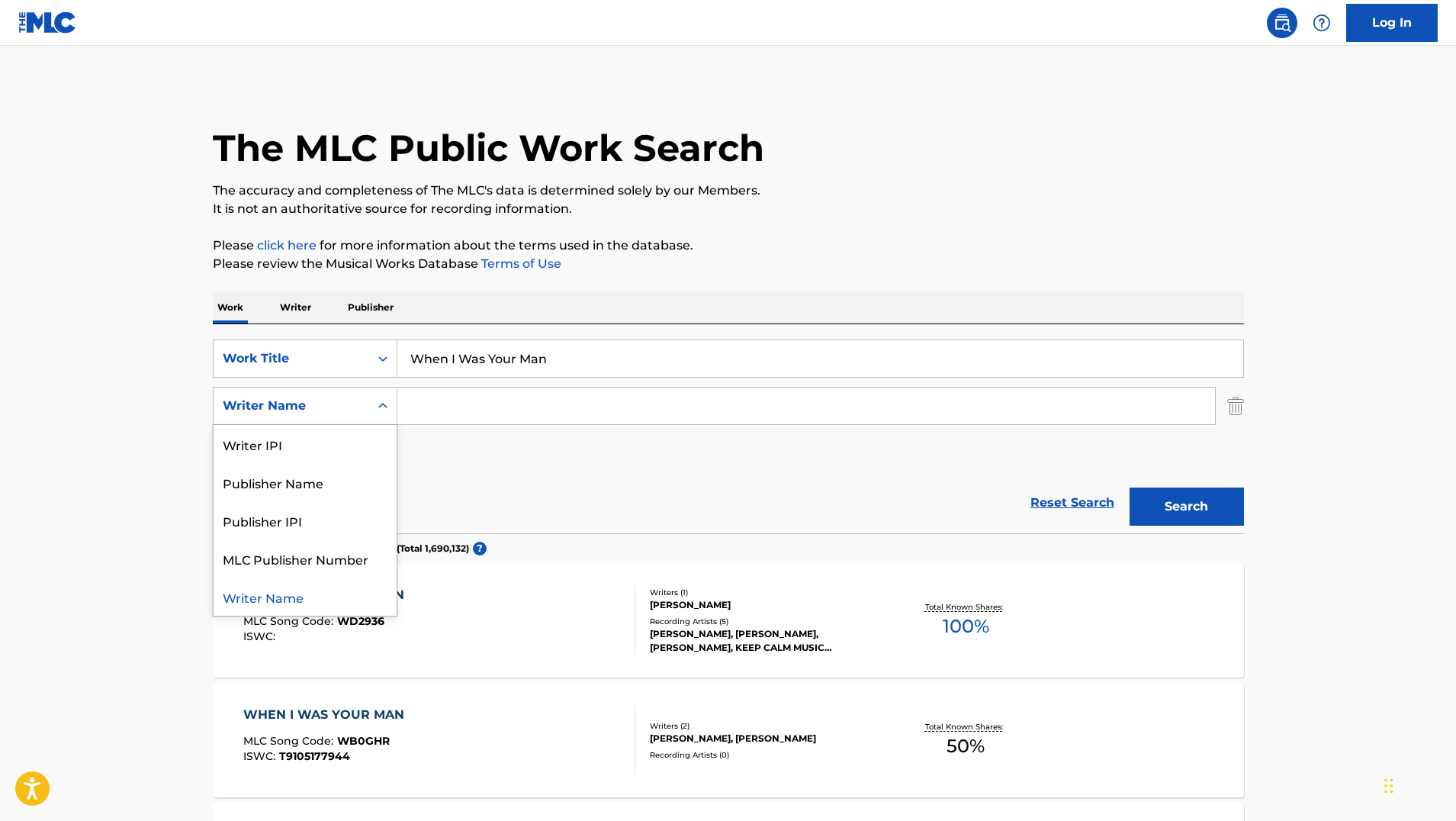
click at [378, 416] on div "Search Form" at bounding box center [382, 405] width 27 height 27
click at [458, 398] on input "Search Form" at bounding box center [806, 406] width 817 height 37
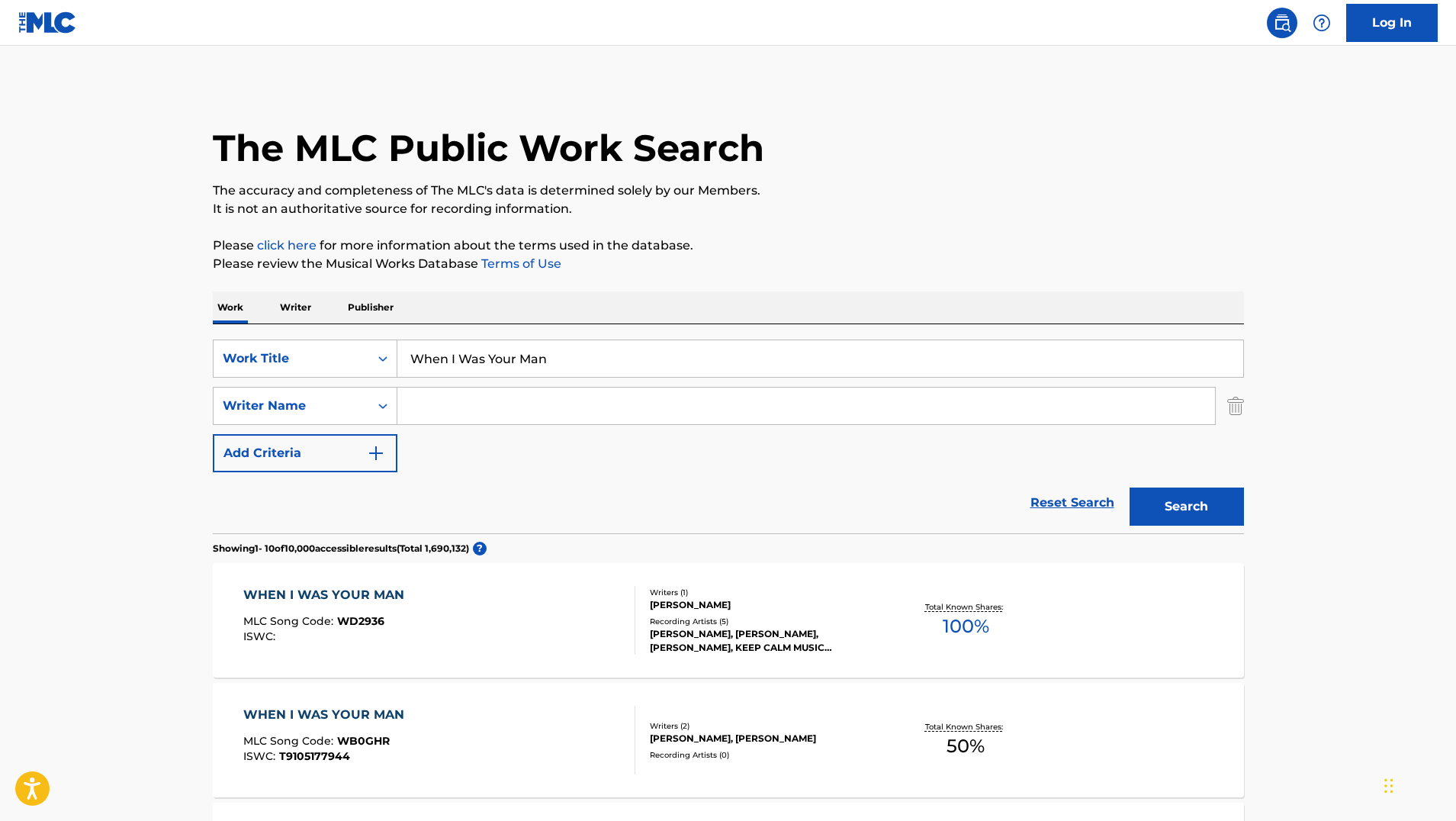
paste input "477487104"
type input "477487104"
click at [1186, 506] on button "Search" at bounding box center [1186, 507] width 114 height 38
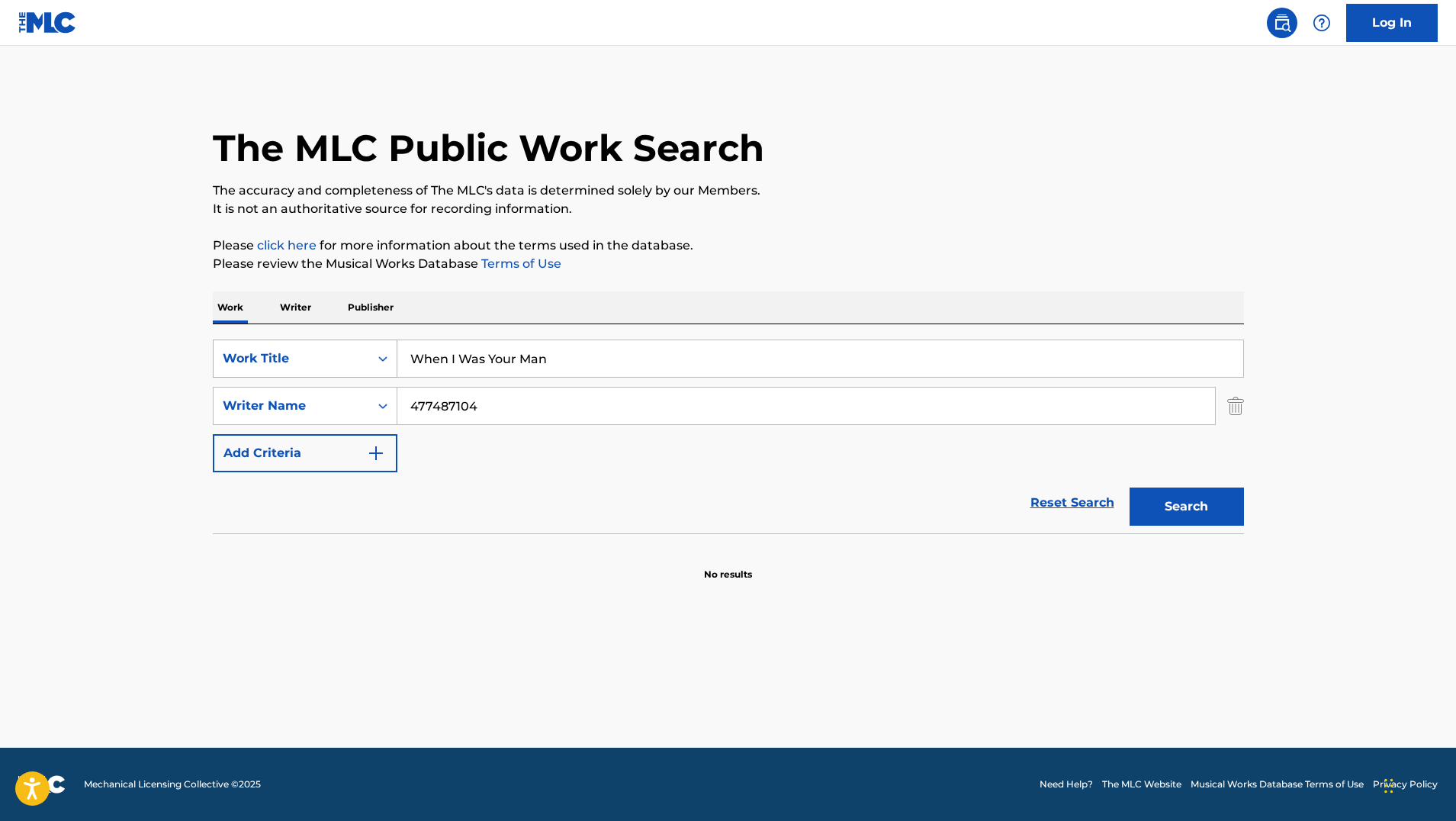
drag, startPoint x: 630, startPoint y: 365, endPoint x: 385, endPoint y: 361, distance: 245.0
click at [385, 361] on div "SearchWithCriteria34e73212-459b-4f16-bbe6-983f417cf25b Work Title When I Was Yo…" at bounding box center [728, 358] width 1031 height 38
click at [1058, 511] on link "Reset Search" at bounding box center [1071, 503] width 99 height 33
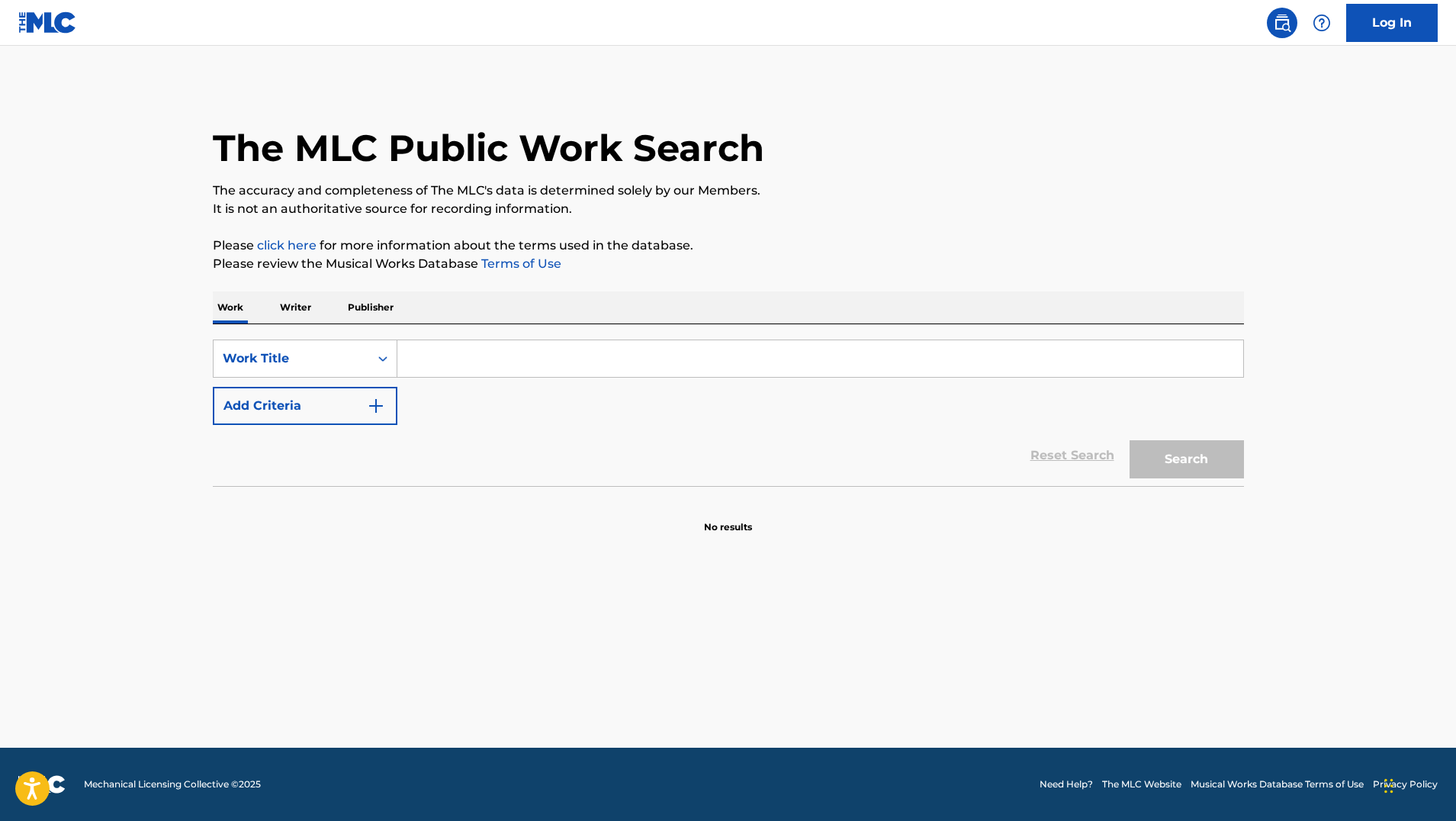
click at [381, 321] on p "Publisher" at bounding box center [371, 307] width 55 height 32
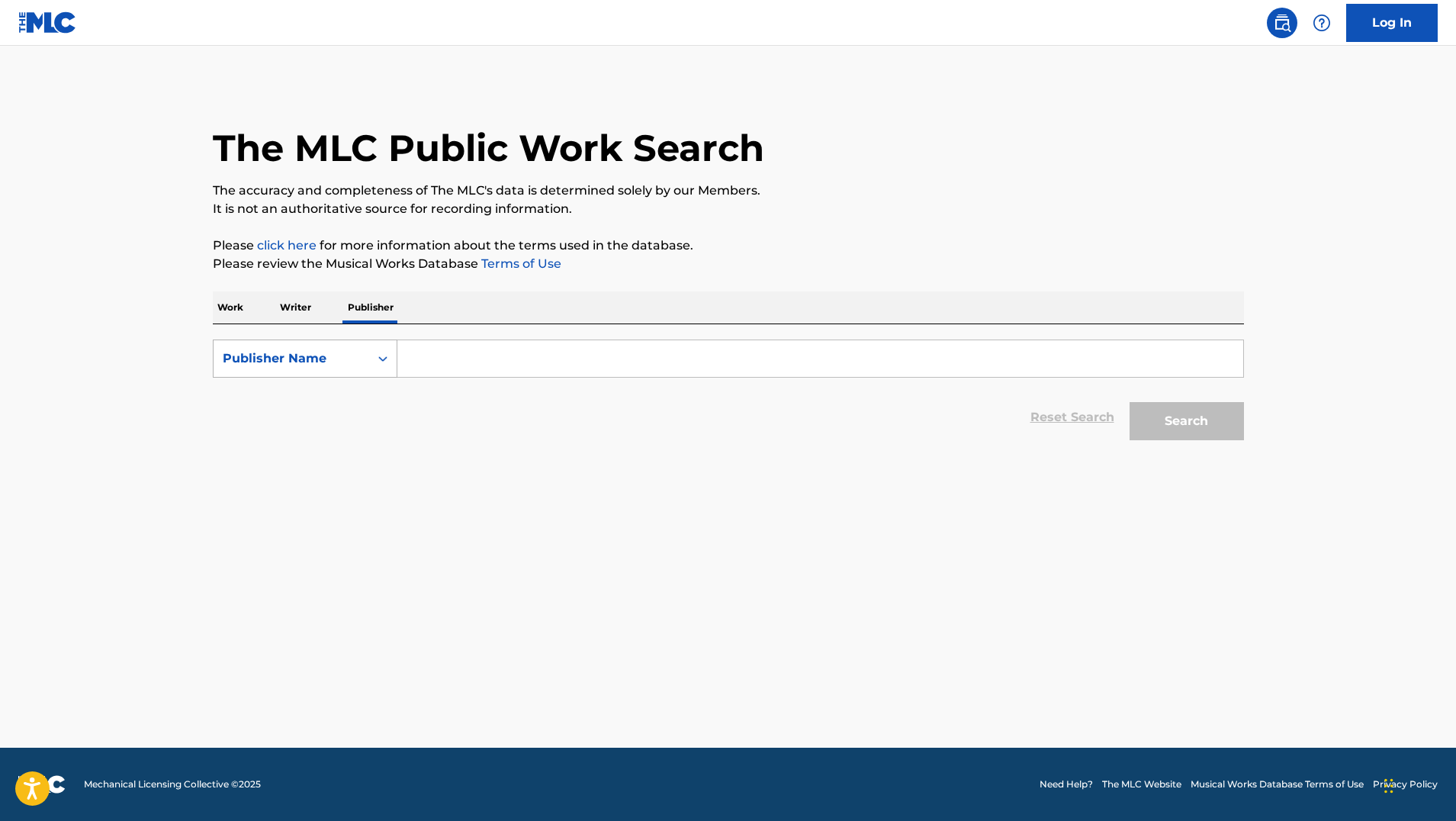
click at [352, 351] on div "Publisher Name" at bounding box center [291, 358] width 137 height 18
click at [332, 405] on div "Publisher IPI" at bounding box center [304, 397] width 183 height 38
click at [459, 376] on input "Search Form" at bounding box center [821, 358] width 846 height 37
paste input "477487104"
type input "477487104"
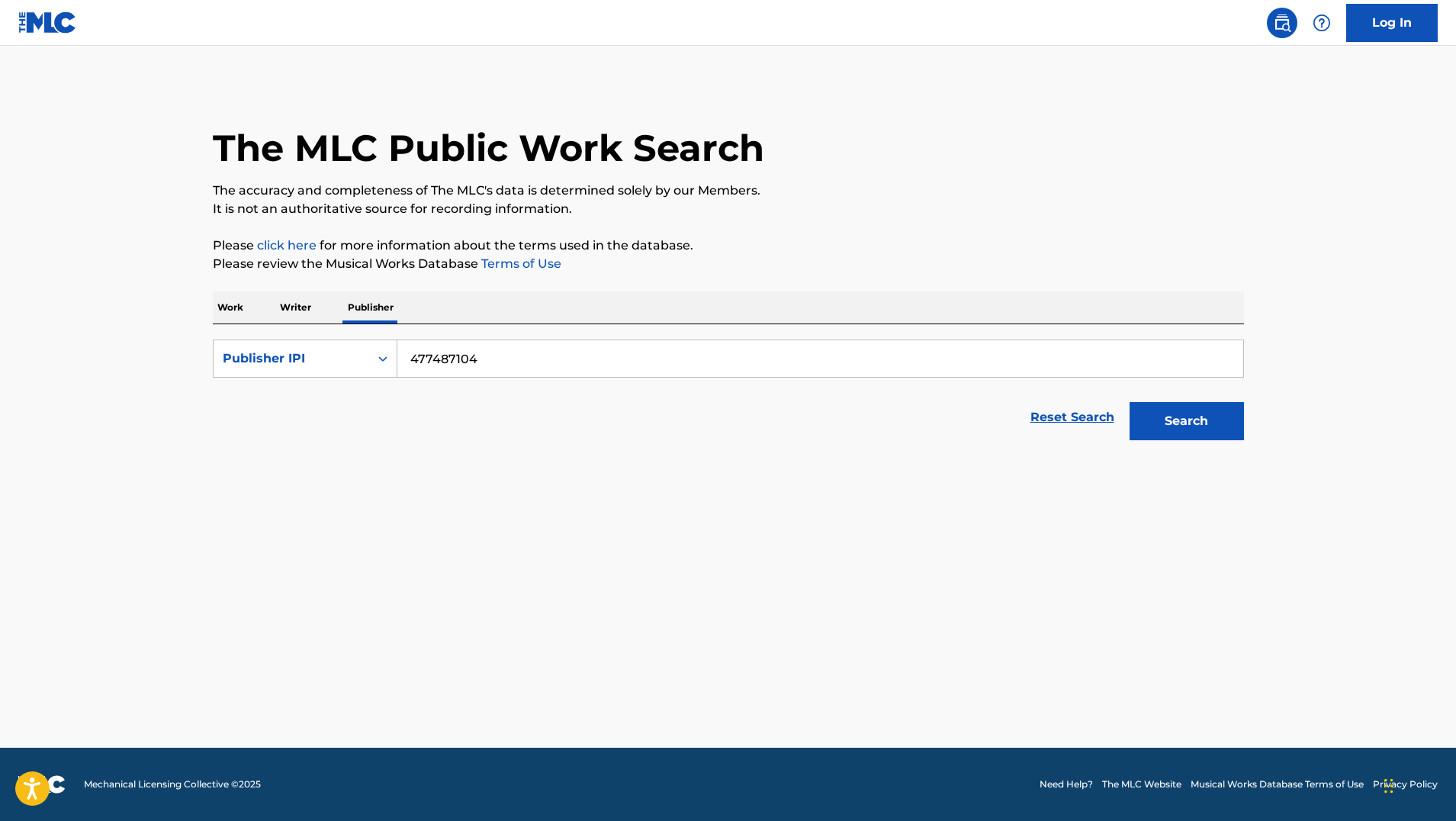
click at [1186, 421] on button "Search" at bounding box center [1186, 421] width 114 height 38
click at [302, 317] on p "Writer" at bounding box center [295, 307] width 40 height 32
click at [380, 365] on icon "Search Form" at bounding box center [382, 358] width 15 height 15
click at [360, 407] on div "Writer IPI" at bounding box center [304, 397] width 183 height 38
click at [443, 362] on input "Search Form" at bounding box center [821, 358] width 846 height 37
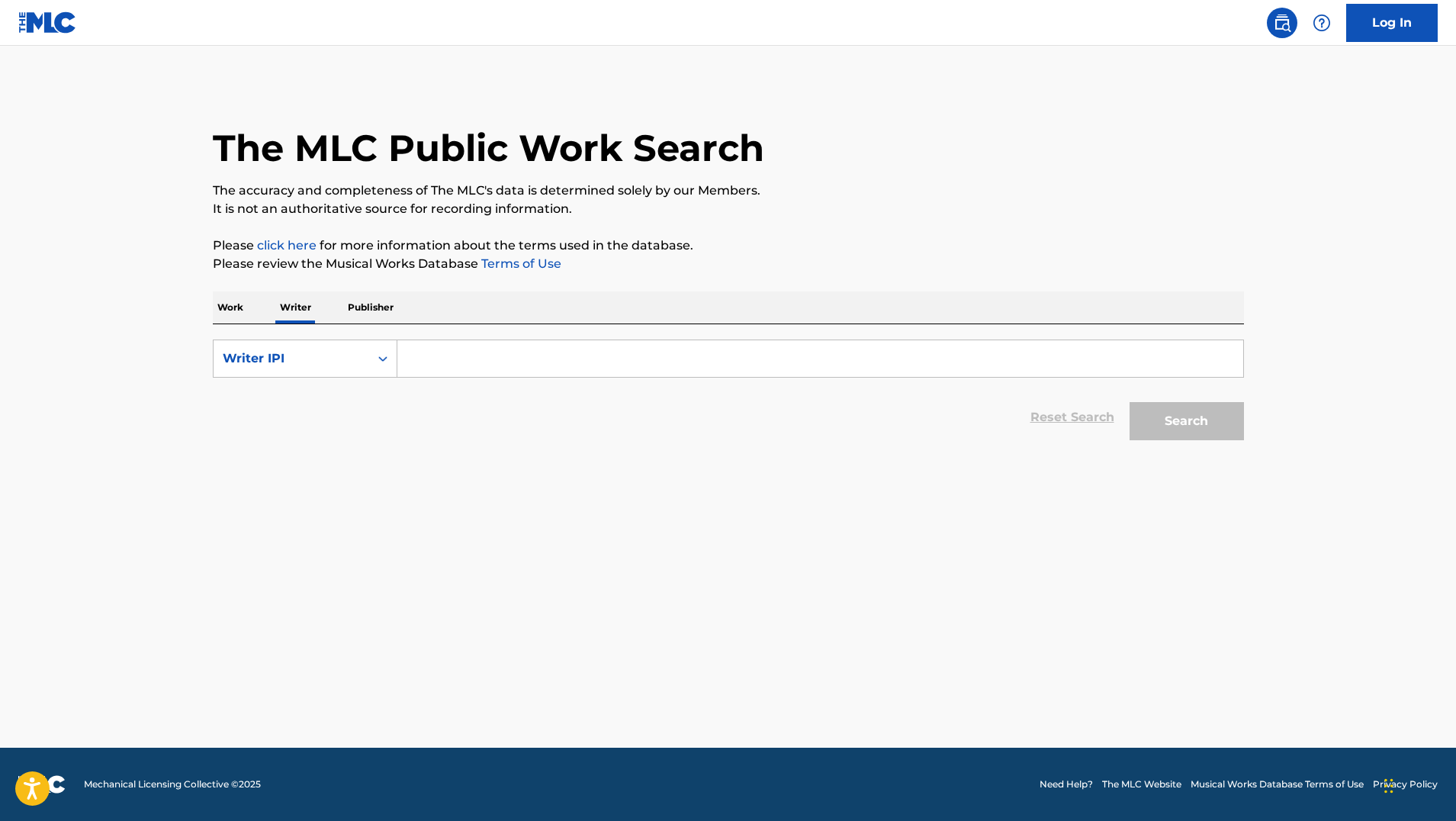
paste input "477487104"
type input "477487104"
click at [1186, 421] on button "Search" at bounding box center [1186, 421] width 114 height 38
click at [1145, 423] on button "Search" at bounding box center [1186, 421] width 114 height 38
click at [1361, 3] on link "Log In" at bounding box center [1391, 23] width 92 height 38
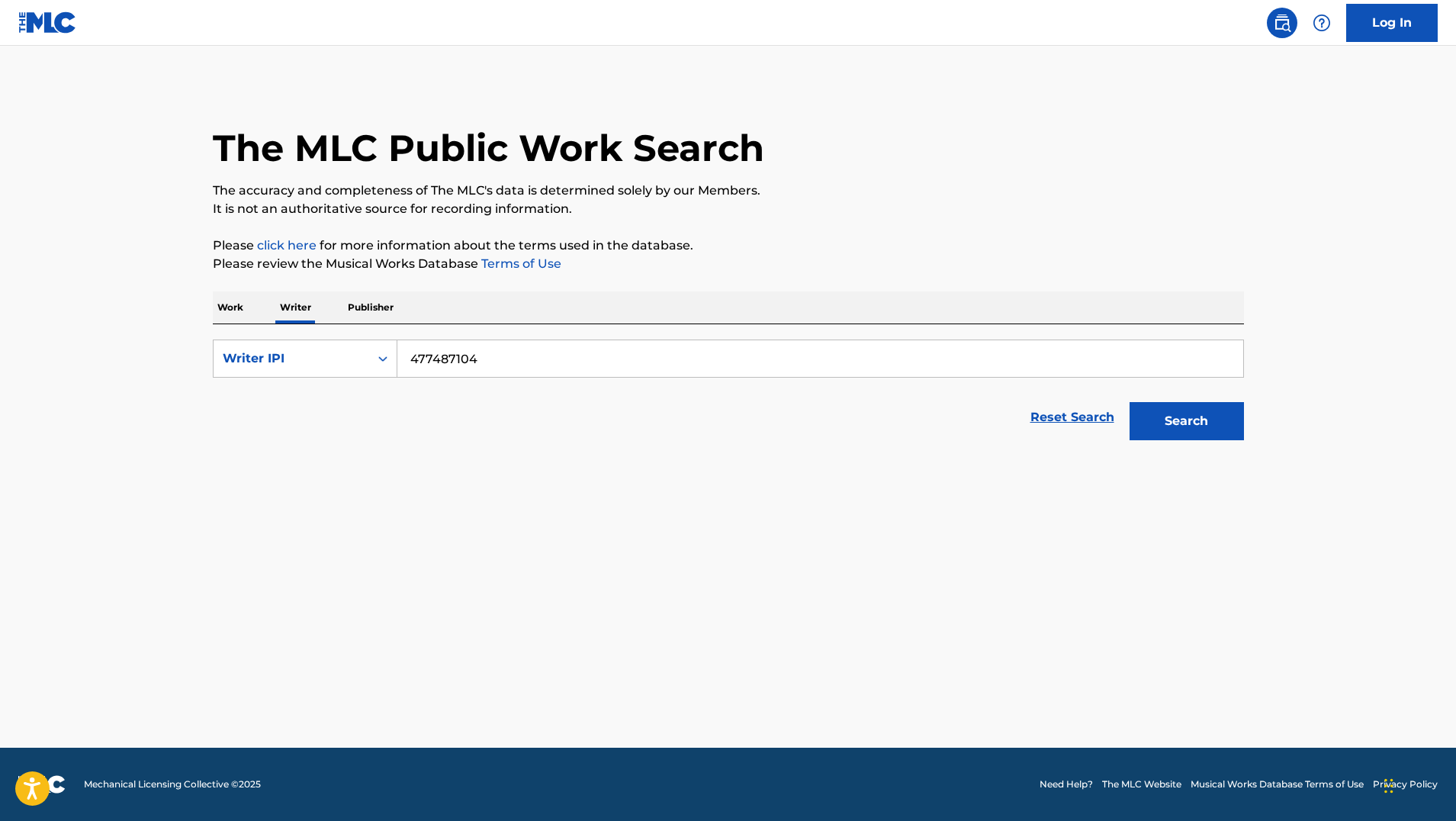
drag, startPoint x: 543, startPoint y: 371, endPoint x: 371, endPoint y: 333, distance: 176.1
click at [380, 337] on div "SearchWithCriteria98f4db81-5e78-4a96-9aa9-bbec471782e2 Writer IPI 477487104 Res…" at bounding box center [728, 386] width 1031 height 123
paste input "1303438291"
type input "1303438291"
click at [1186, 421] on button "Search" at bounding box center [1186, 421] width 114 height 38
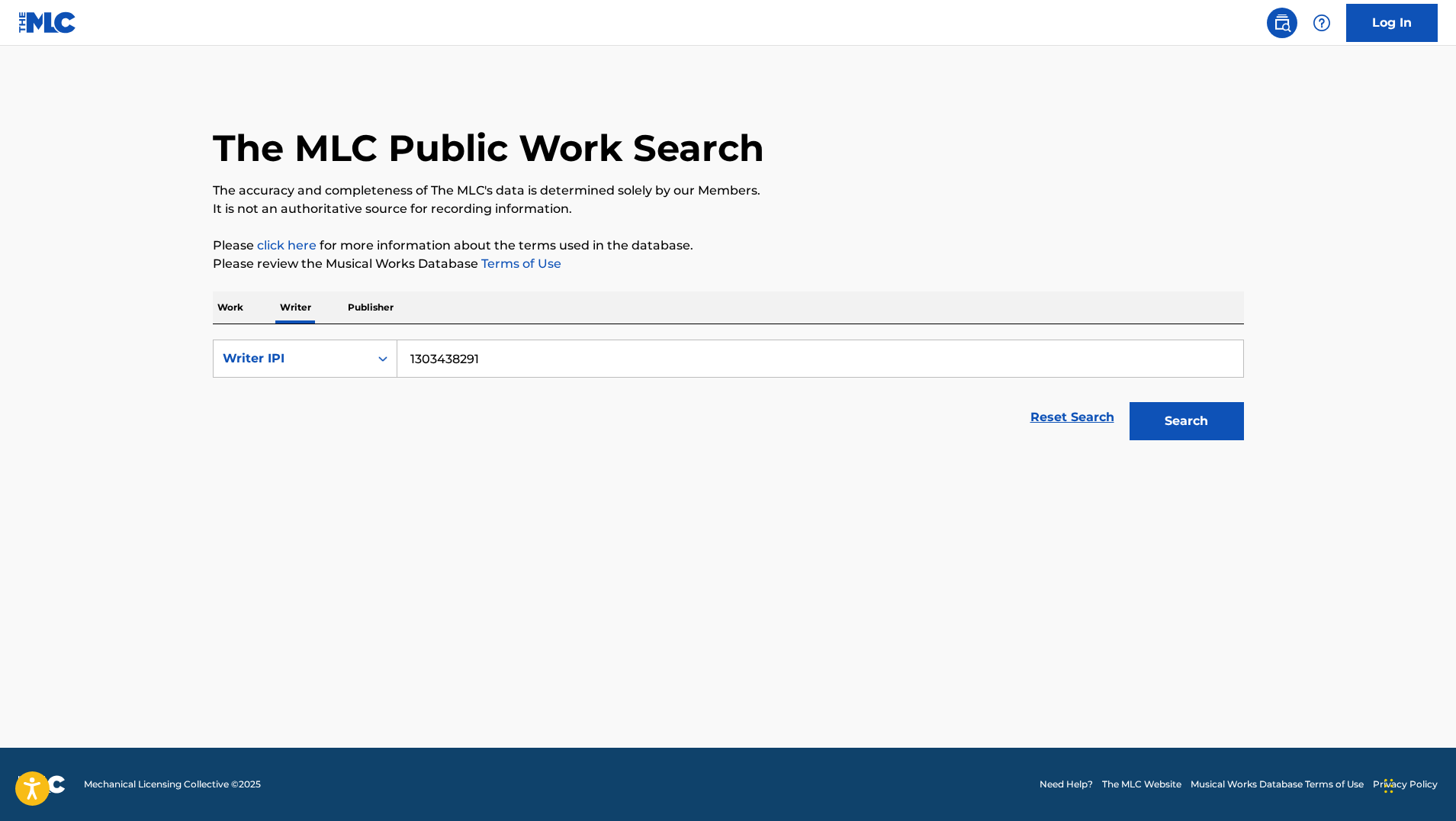
click at [1186, 421] on button "Search" at bounding box center [1186, 421] width 114 height 38
click at [247, 317] on div "Work Writer Publisher" at bounding box center [728, 307] width 1031 height 32
click at [236, 315] on p "Work" at bounding box center [230, 307] width 35 height 32
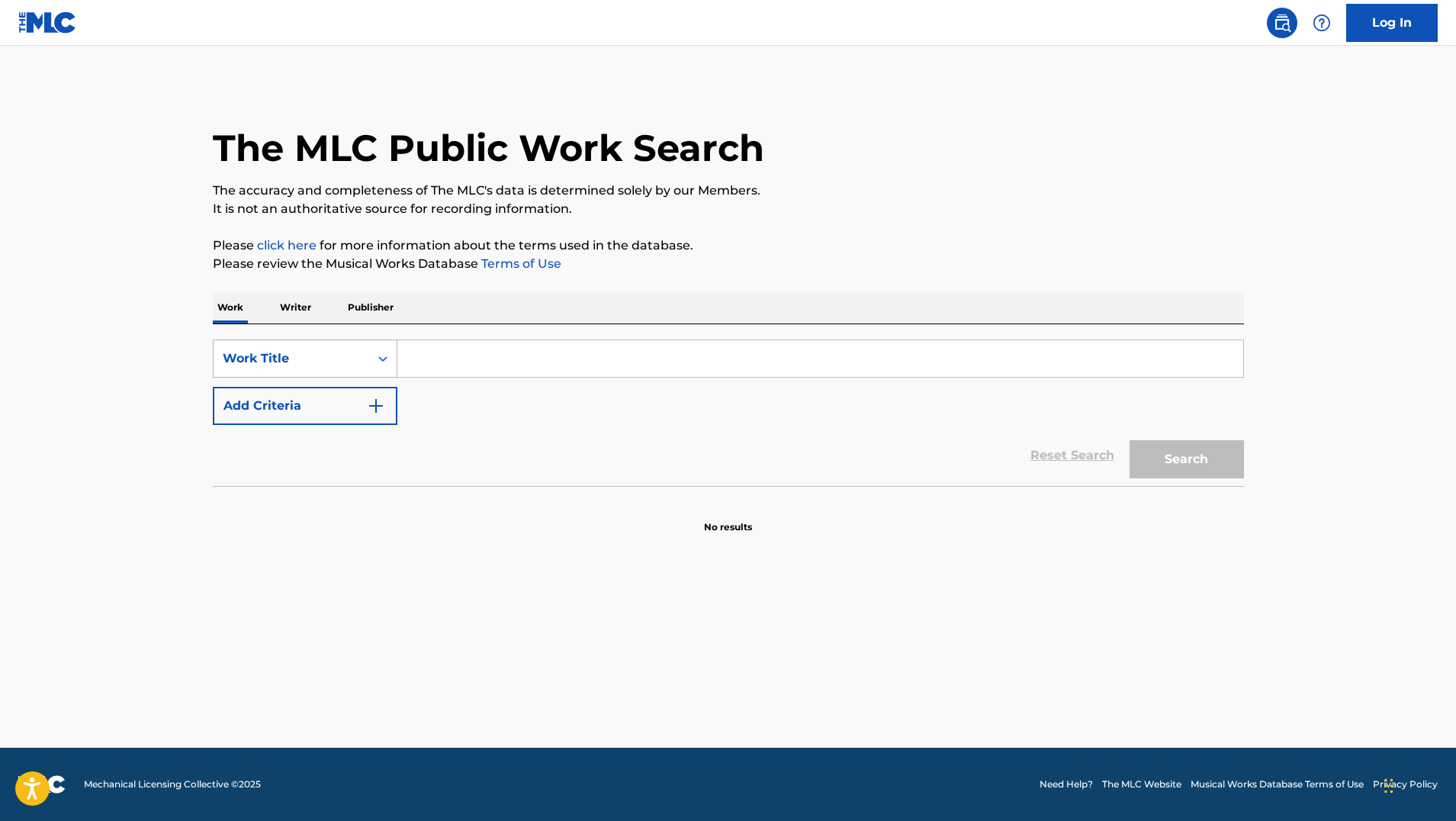
click at [311, 367] on div "Work Title" at bounding box center [291, 358] width 137 height 18
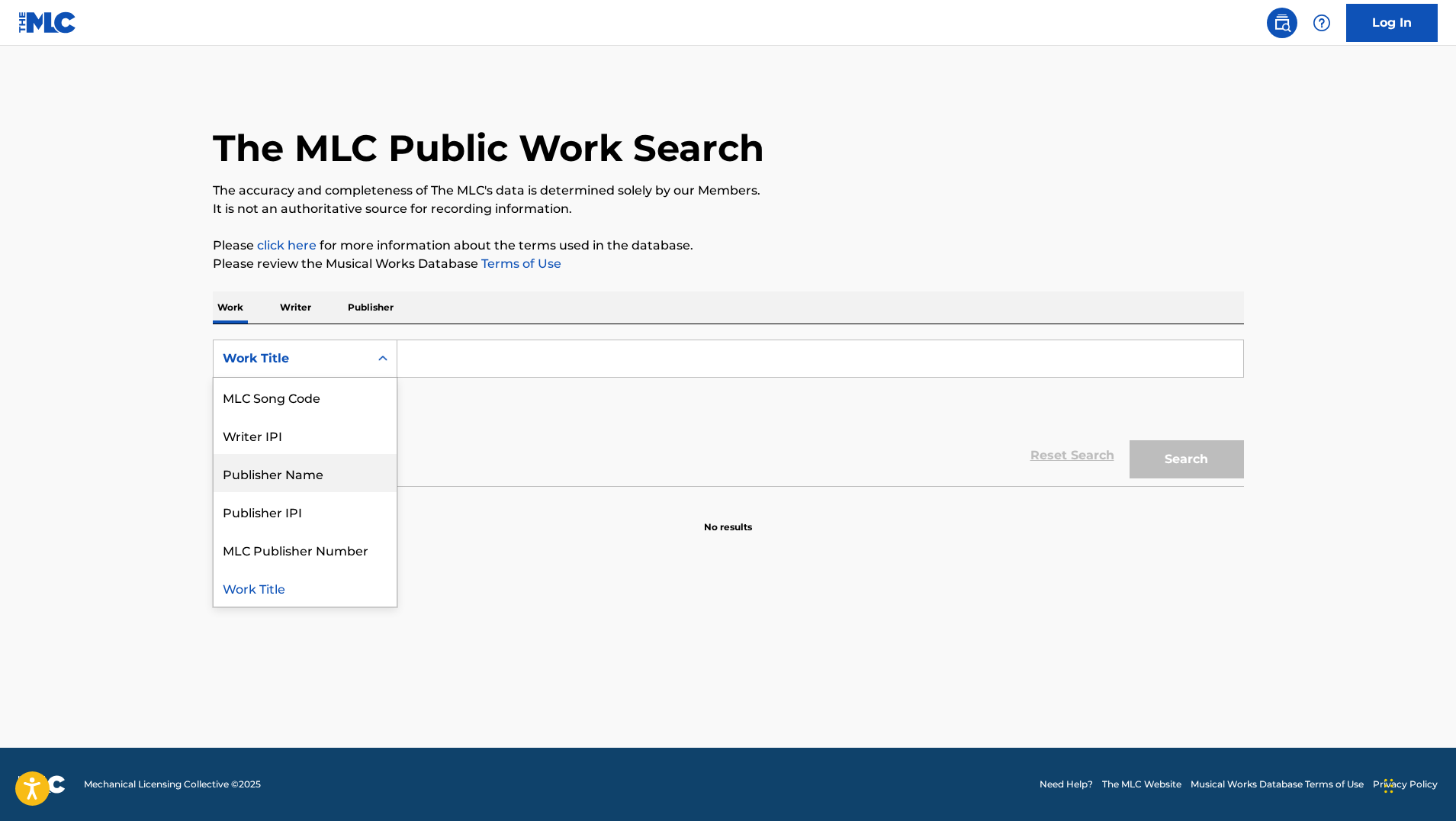
click at [320, 467] on div "Publisher Name" at bounding box center [304, 473] width 183 height 38
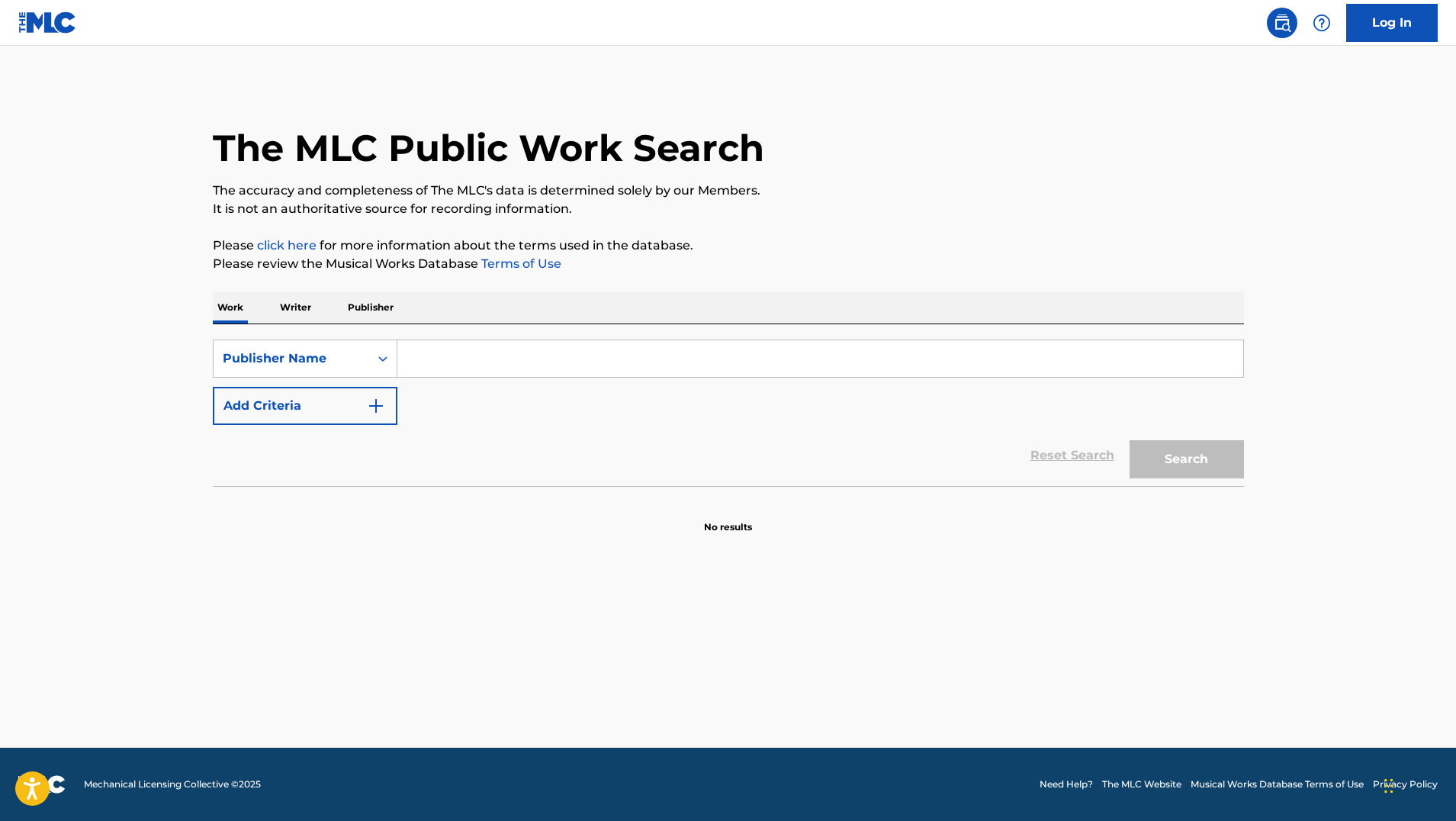
click at [710, 365] on input "Search Form" at bounding box center [821, 358] width 846 height 37
paste input "[GEOGRAPHIC_DATA]"
type input "[GEOGRAPHIC_DATA]"
click at [1186, 459] on button "Search" at bounding box center [1186, 459] width 114 height 38
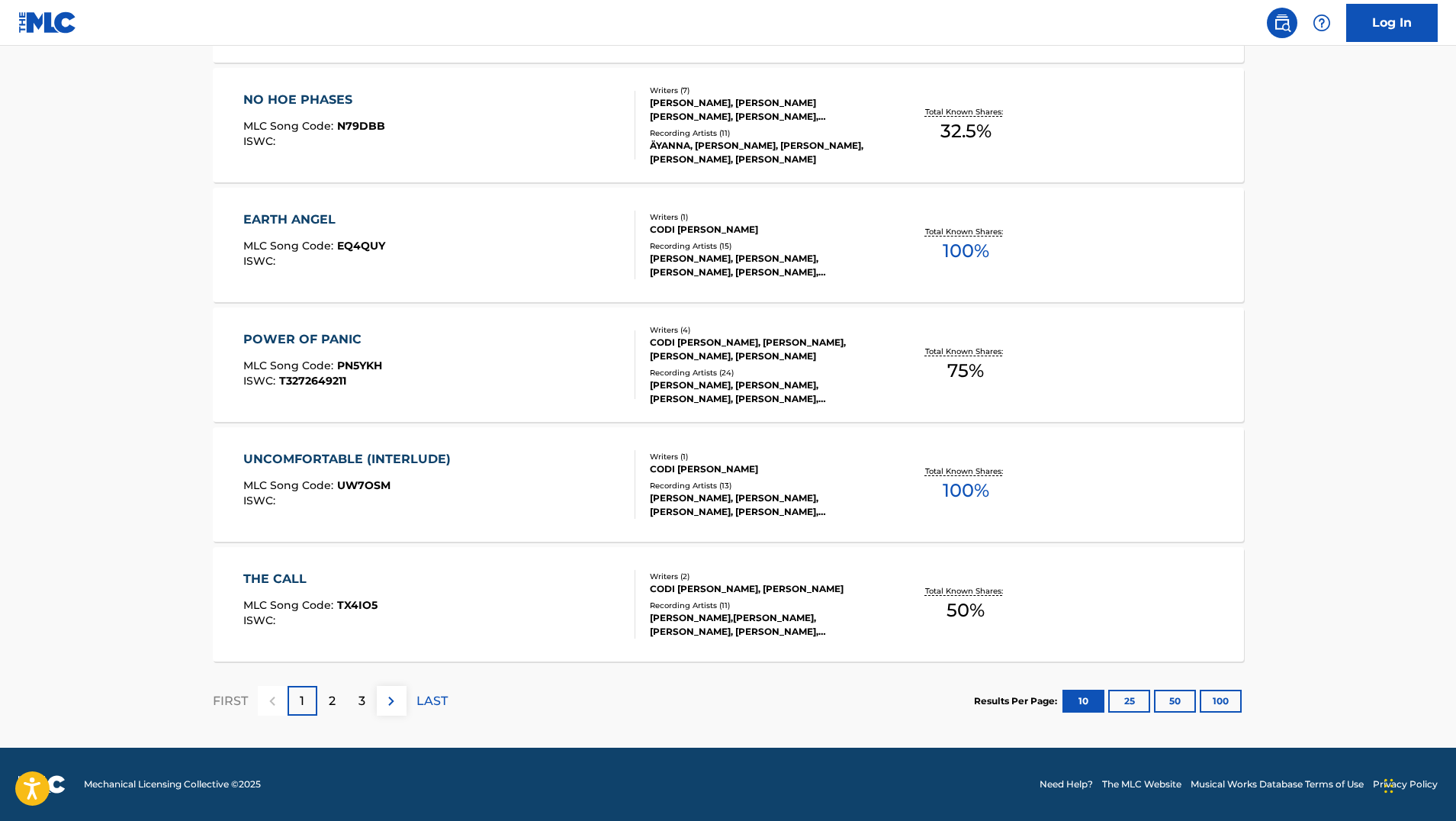
scroll to position [1047, 0]
click at [1182, 695] on button "50" at bounding box center [1175, 701] width 42 height 23
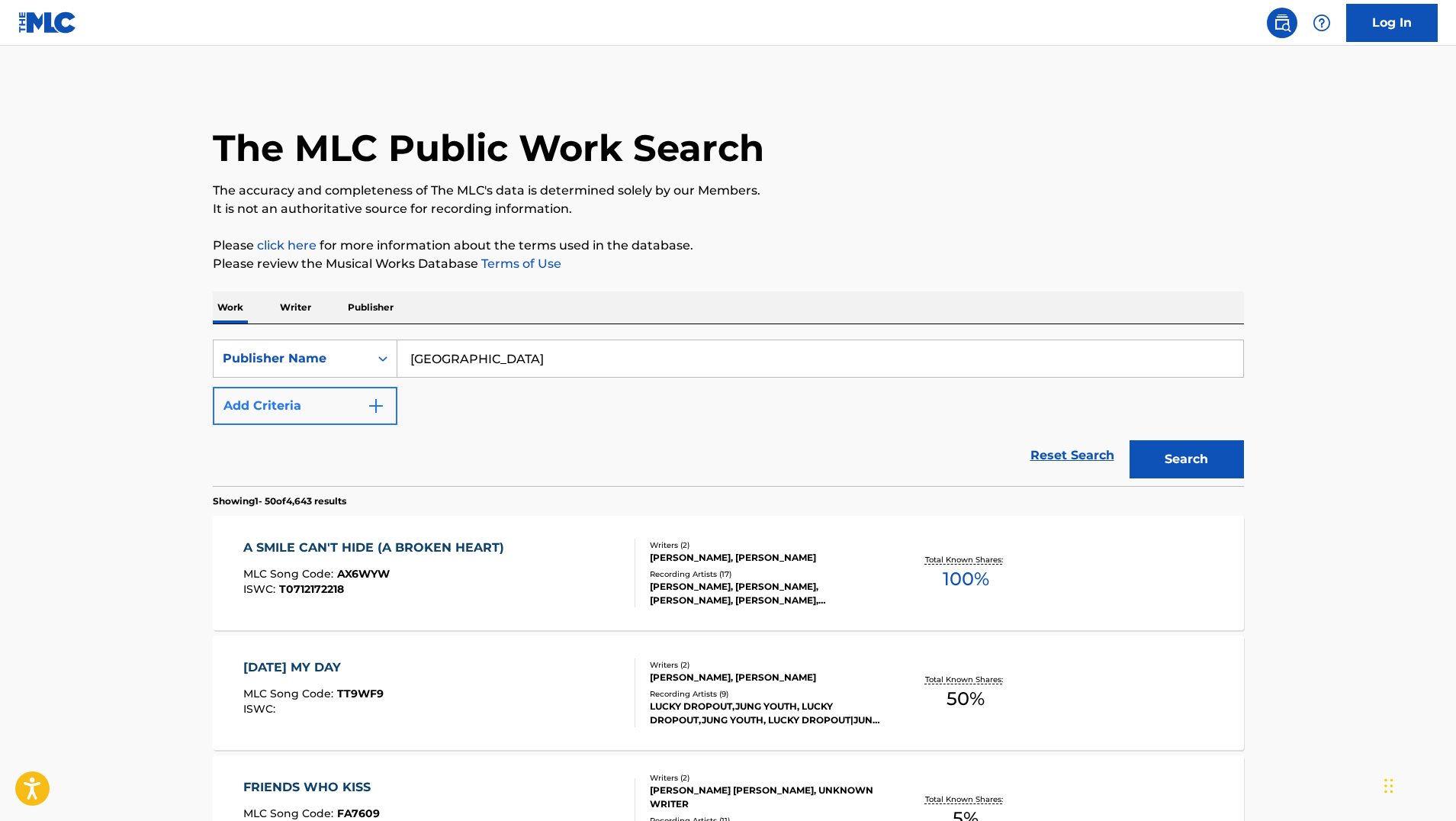
scroll to position [0, 0]
click at [370, 416] on button "Add Criteria" at bounding box center [304, 406] width 184 height 38
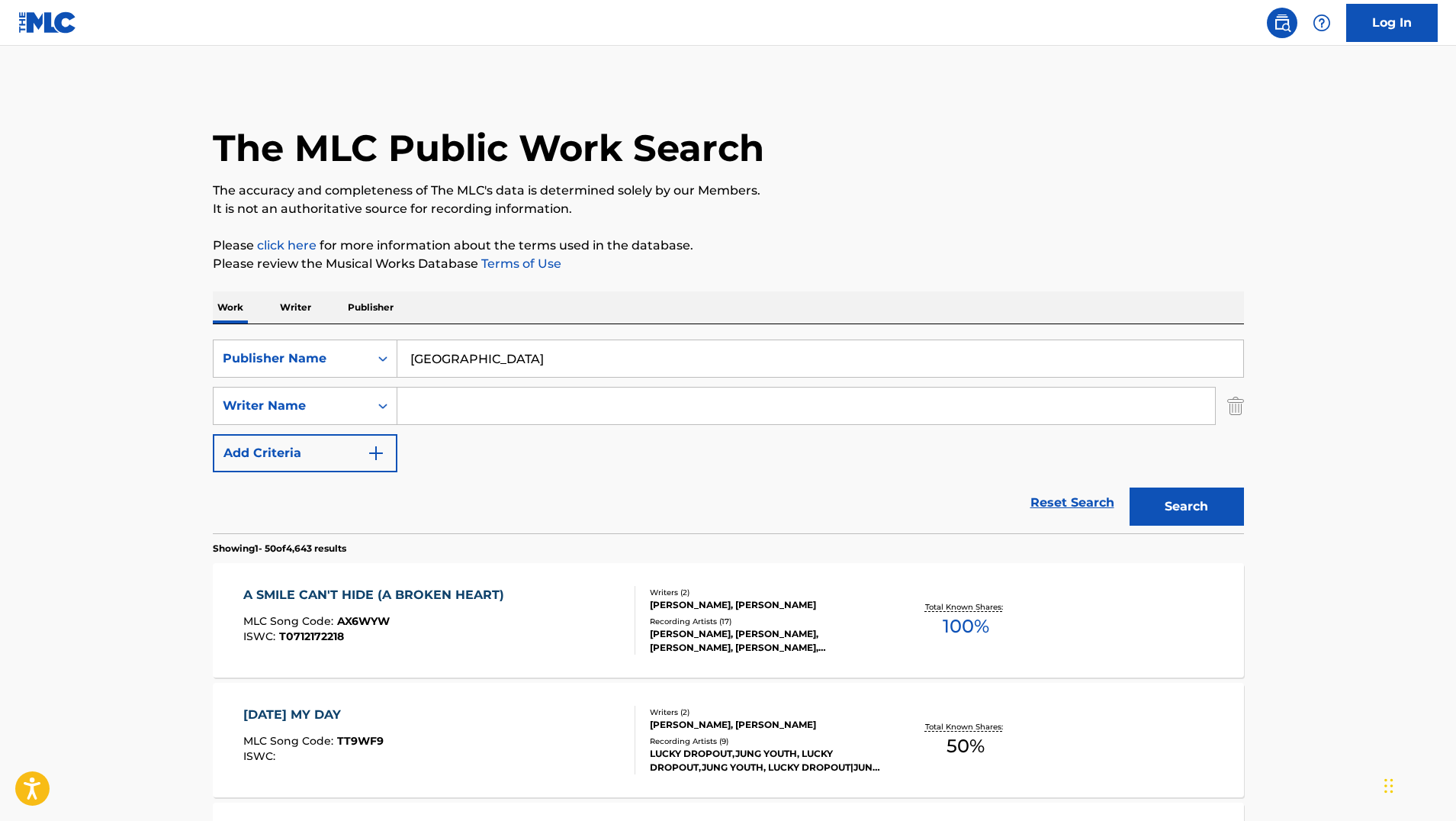
click at [440, 397] on input "Search Form" at bounding box center [806, 406] width 817 height 37
click at [357, 419] on div "Writer Name" at bounding box center [291, 406] width 156 height 29
click at [444, 409] on input "Search Form" at bounding box center [806, 406] width 817 height 37
click at [1186, 506] on button "Search" at bounding box center [1186, 507] width 114 height 38
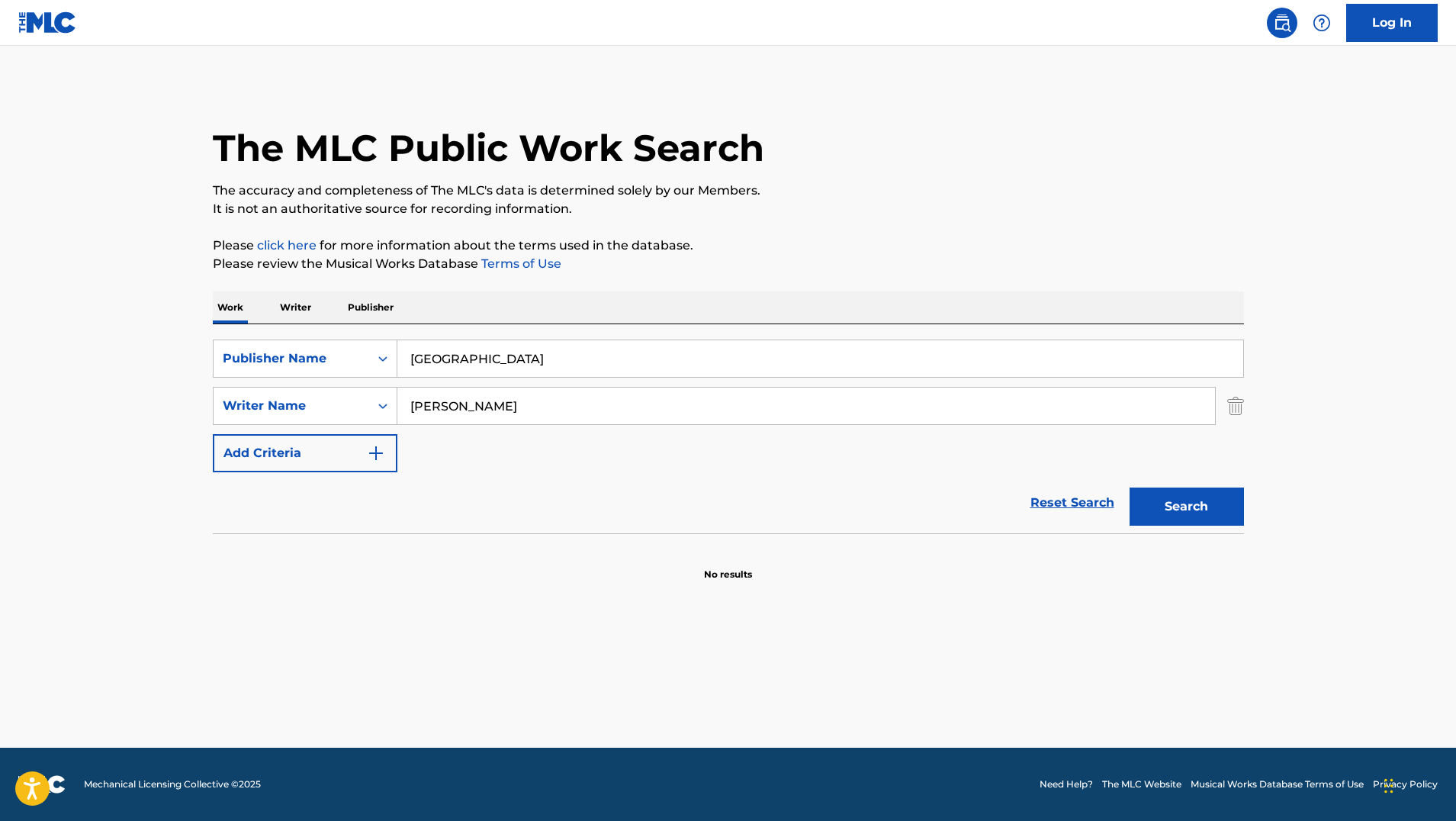
click at [1186, 506] on button "Search" at bounding box center [1186, 507] width 114 height 38
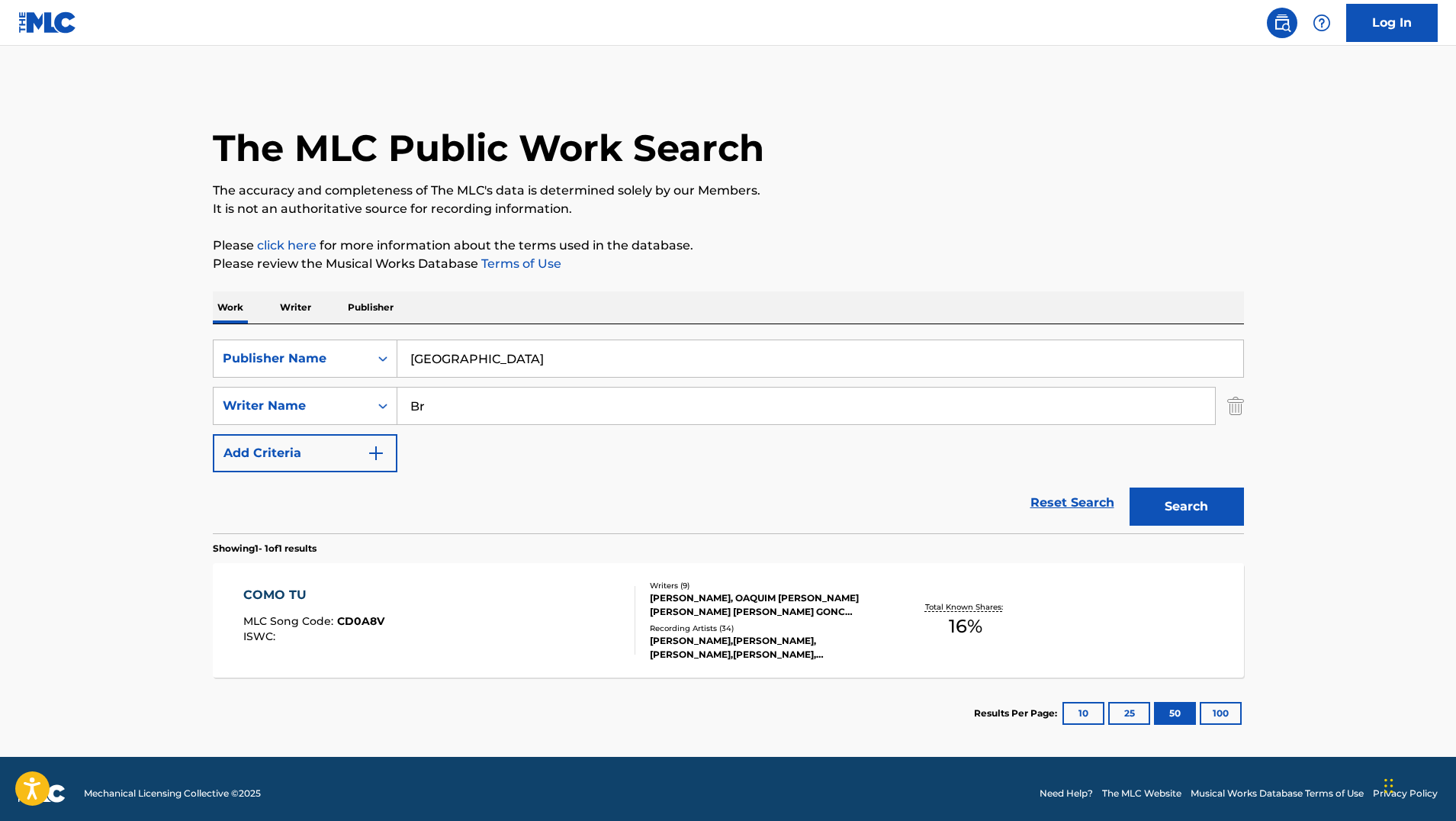
type input "B"
type input "Mars"
click at [1186, 506] on button "Search" at bounding box center [1186, 507] width 114 height 38
